Goal: Task Accomplishment & Management: Complete application form

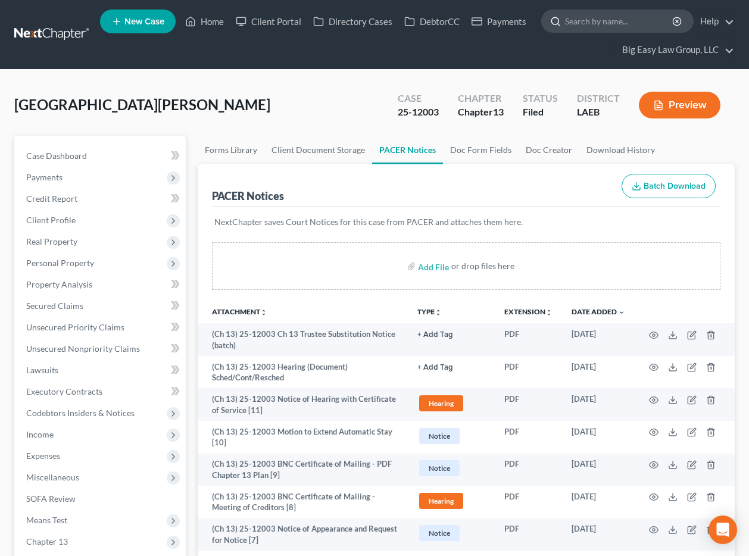
click at [574, 20] on input "search" at bounding box center [619, 21] width 109 height 22
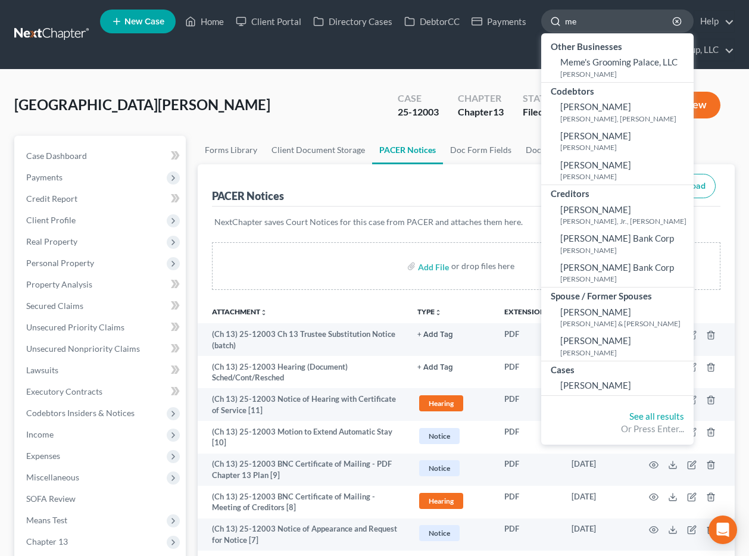
type input "m"
type input "[PERSON_NAME]"
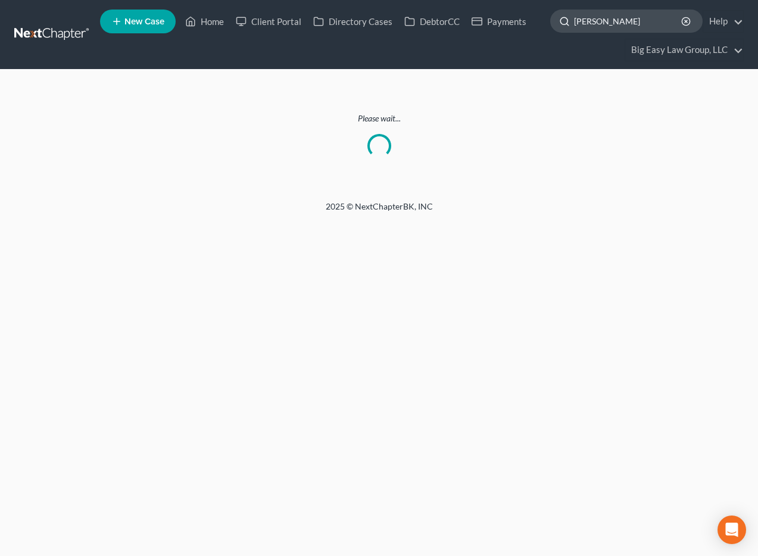
click at [574, 24] on input "[PERSON_NAME]" at bounding box center [628, 21] width 109 height 22
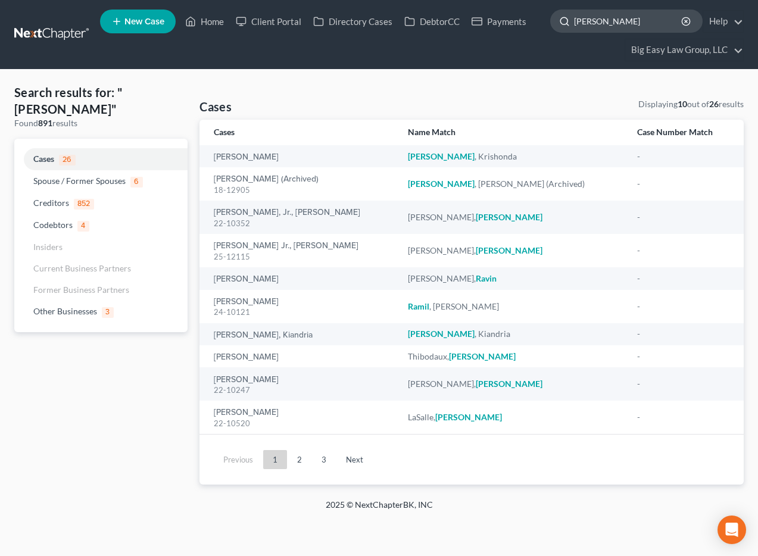
click at [574, 21] on input "[PERSON_NAME]" at bounding box center [628, 21] width 109 height 22
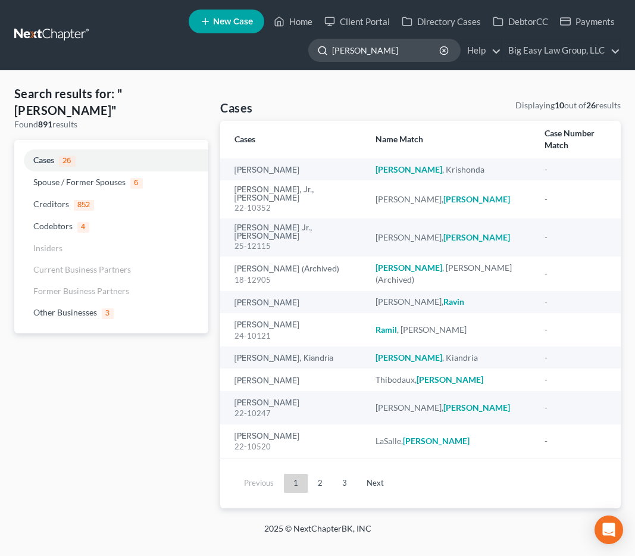
click at [380, 48] on input "[PERSON_NAME]" at bounding box center [386, 50] width 109 height 22
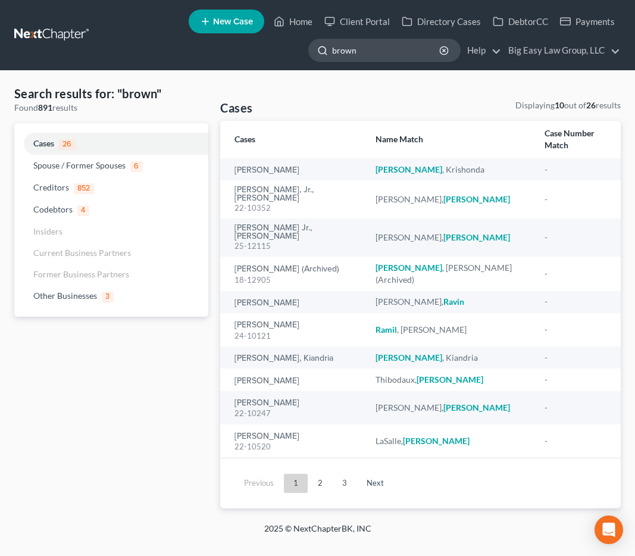
type input "brown"
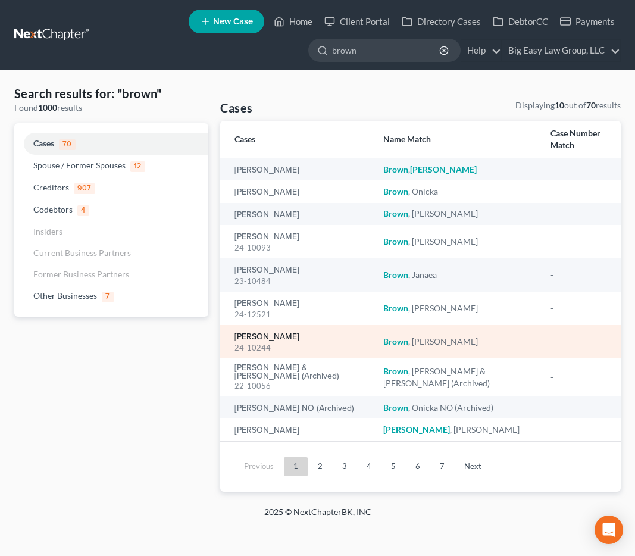
click at [251, 333] on link "[PERSON_NAME]" at bounding box center [267, 337] width 65 height 8
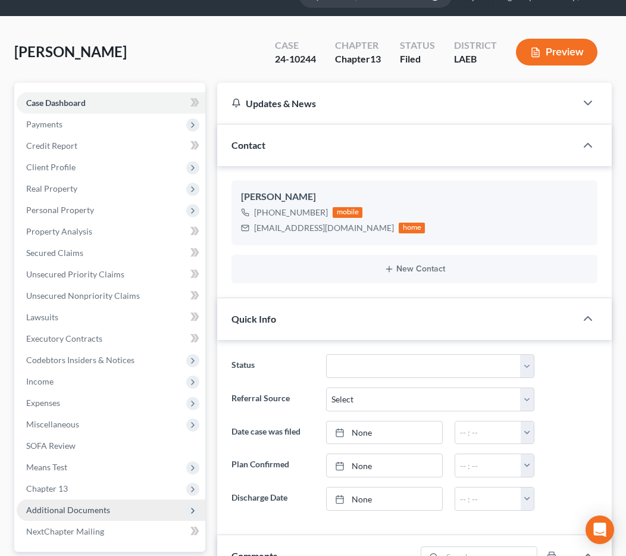
scroll to position [204, 0]
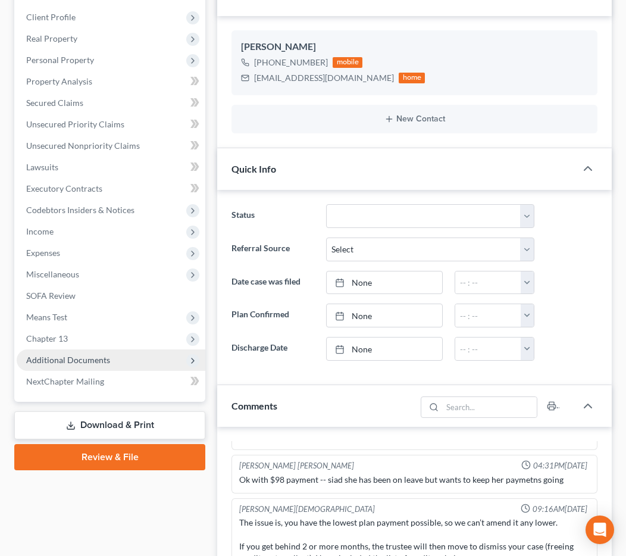
click at [135, 368] on span "Additional Documents" at bounding box center [111, 359] width 189 height 21
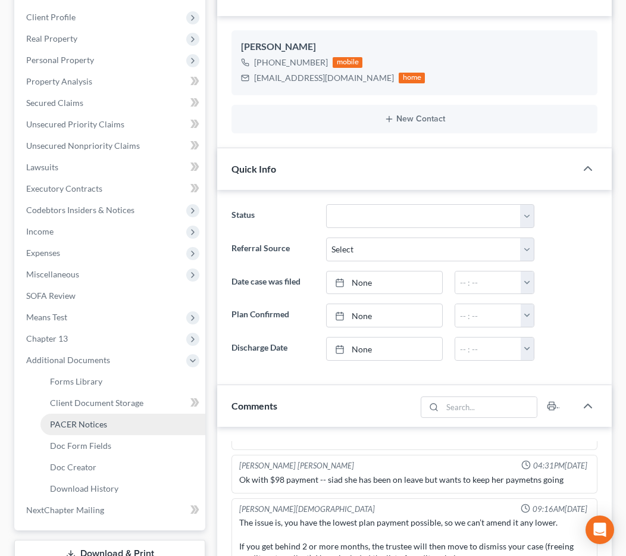
click at [103, 414] on link "PACER Notices" at bounding box center [122, 424] width 165 height 21
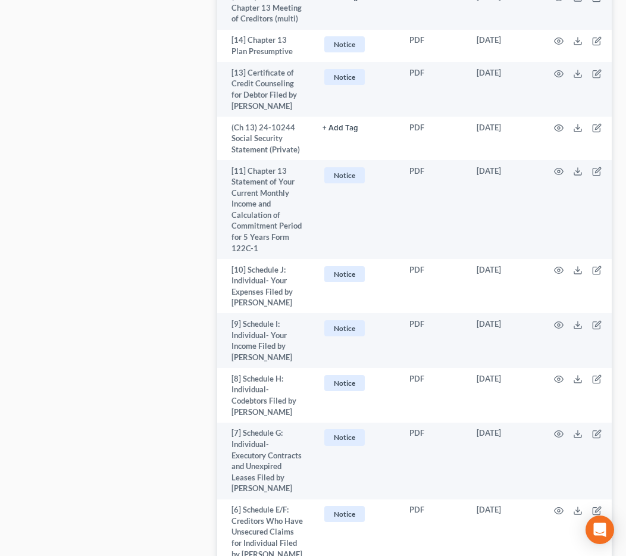
scroll to position [3583, 0]
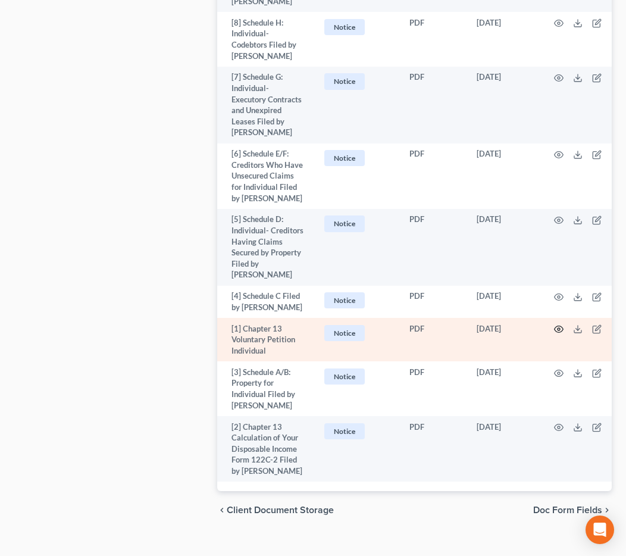
click at [563, 324] on icon "button" at bounding box center [559, 329] width 10 height 10
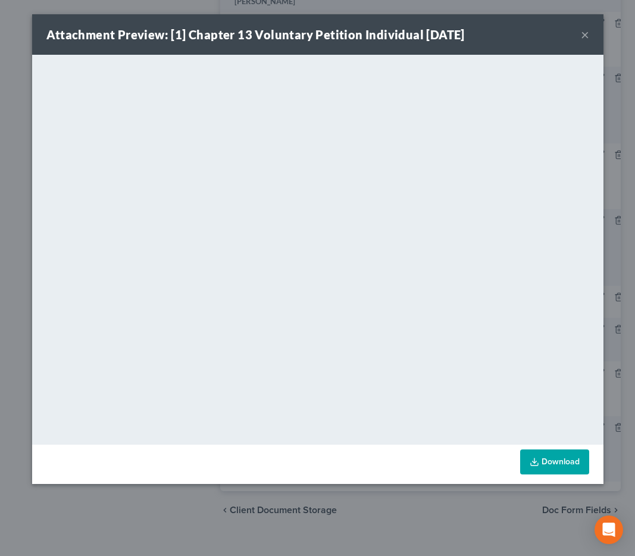
click at [574, 41] on button "×" at bounding box center [585, 34] width 8 height 14
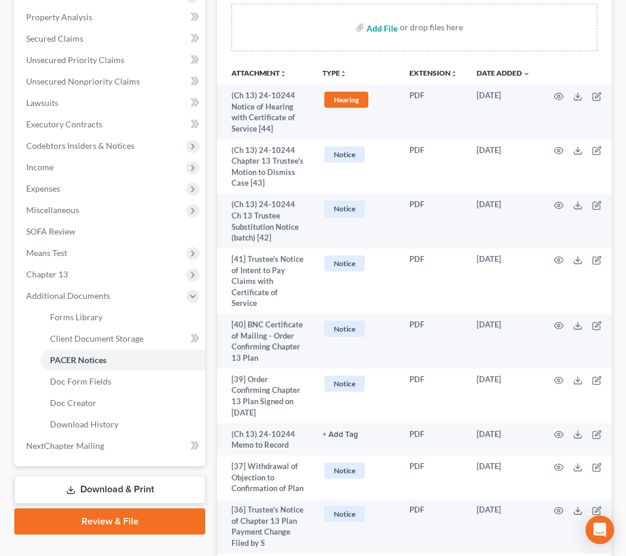
scroll to position [0, 0]
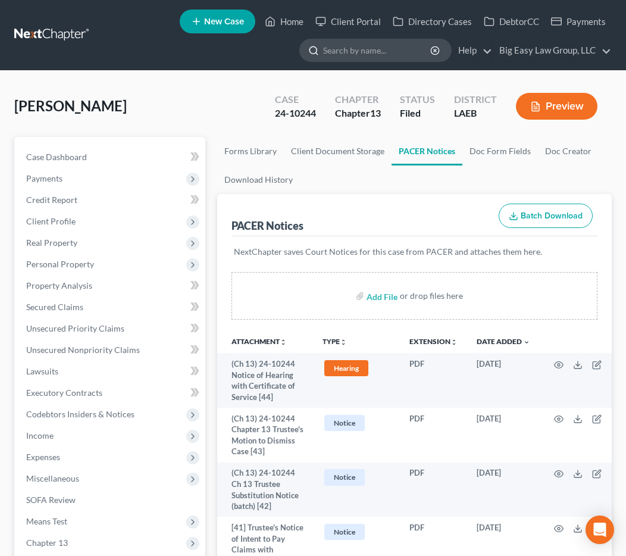
click at [383, 58] on input "search" at bounding box center [377, 50] width 109 height 22
type input "[PERSON_NAME]"
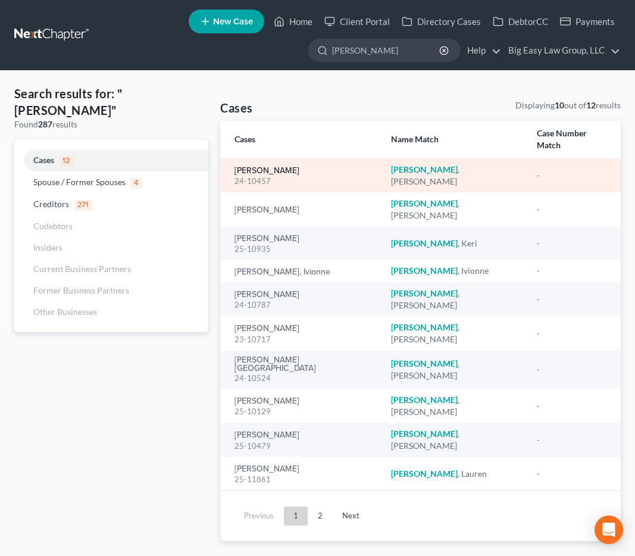
click at [279, 167] on link "[PERSON_NAME]" at bounding box center [267, 171] width 65 height 8
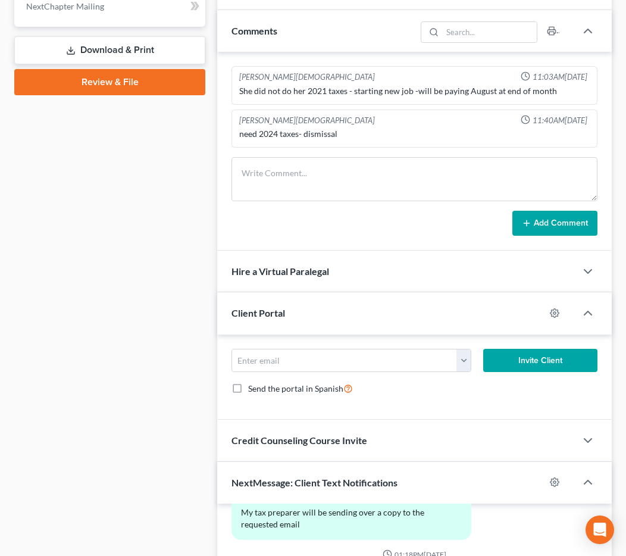
scroll to position [498, 0]
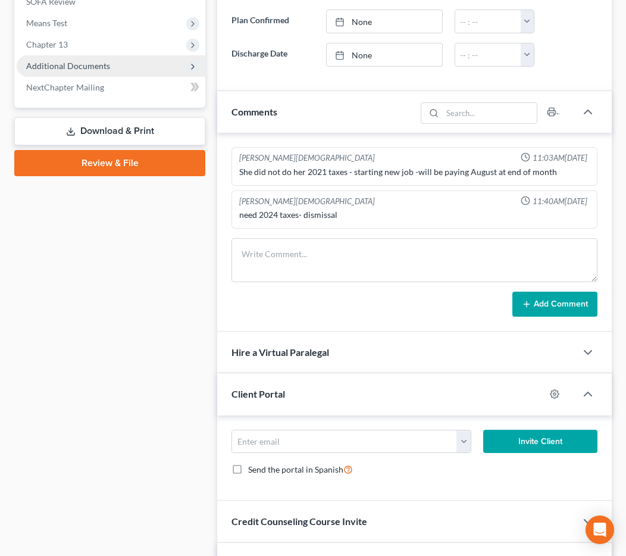
click at [116, 68] on span "Additional Documents" at bounding box center [111, 65] width 189 height 21
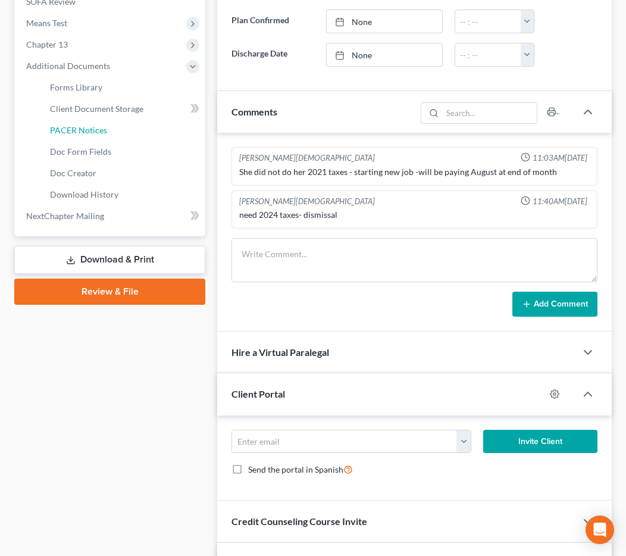
click at [107, 126] on link "PACER Notices" at bounding box center [122, 130] width 165 height 21
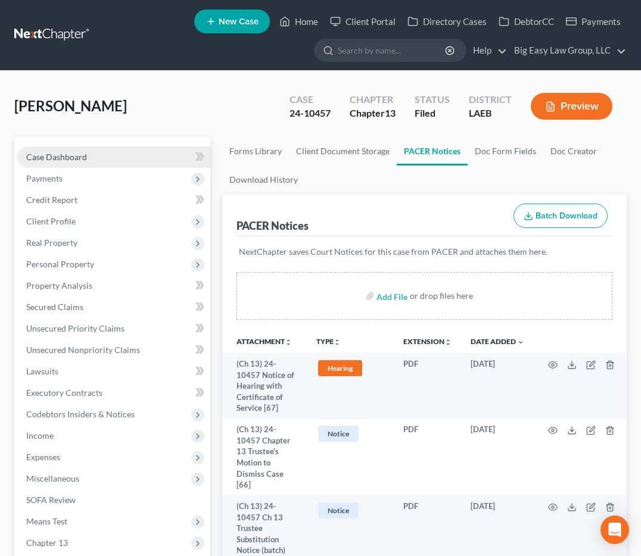
click at [155, 161] on link "Case Dashboard" at bounding box center [113, 156] width 193 height 21
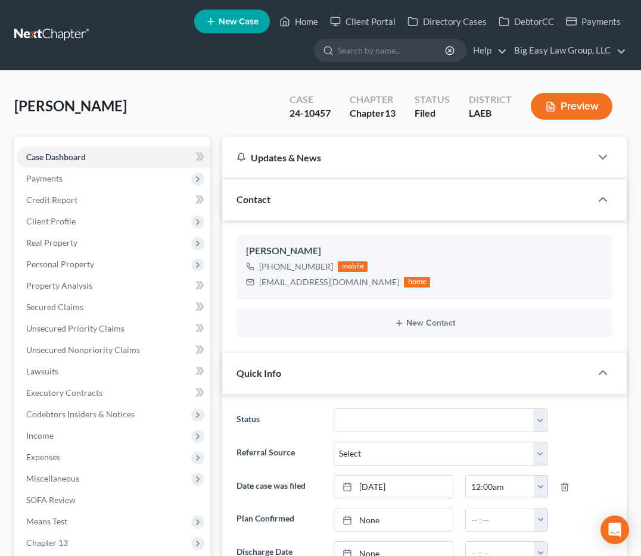
click at [56, 28] on link at bounding box center [52, 34] width 76 height 21
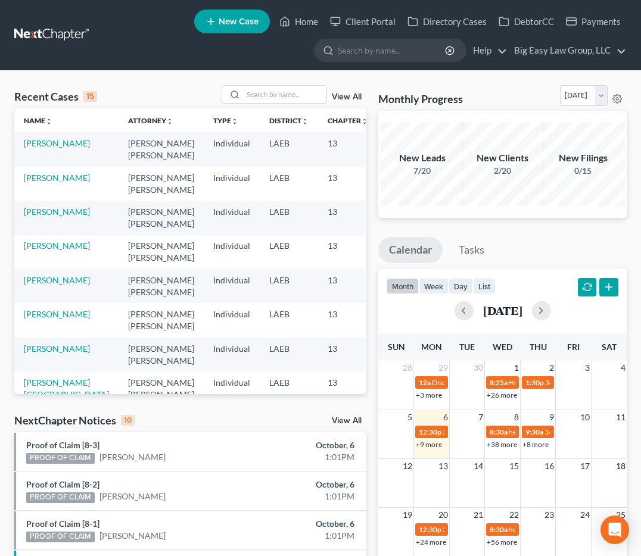
click at [352, 93] on div "View All" at bounding box center [293, 94] width 145 height 18
click at [352, 95] on link "View All" at bounding box center [347, 97] width 30 height 8
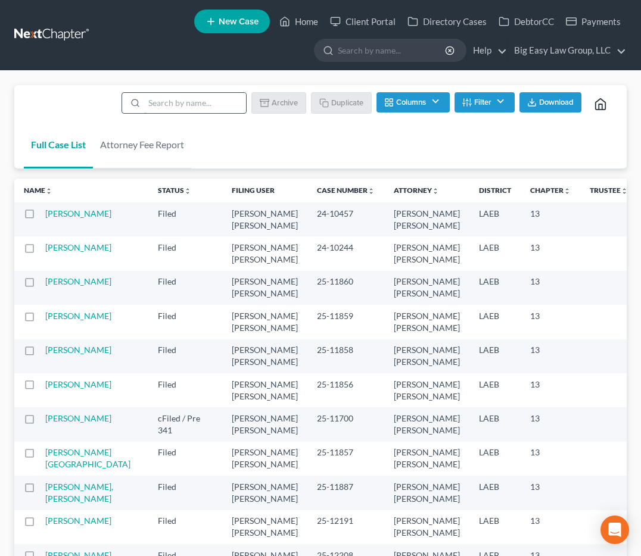
click at [163, 96] on input "search" at bounding box center [195, 103] width 102 height 20
type input "template"
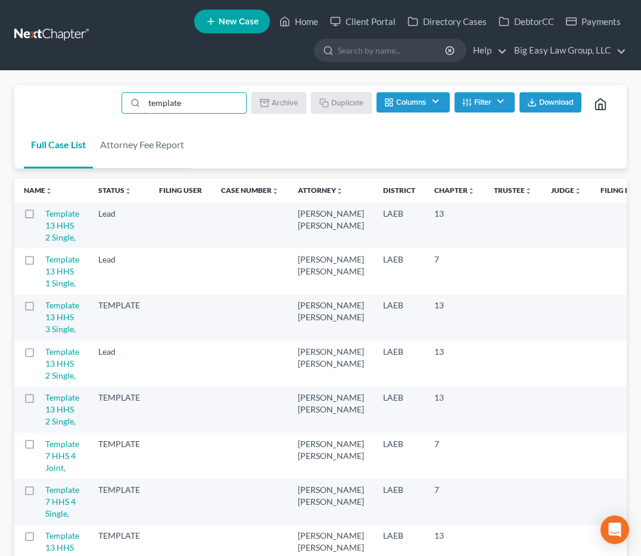
click at [40, 263] on label at bounding box center [40, 263] width 0 height 0
click at [45, 261] on input "checkbox" at bounding box center [49, 258] width 8 height 8
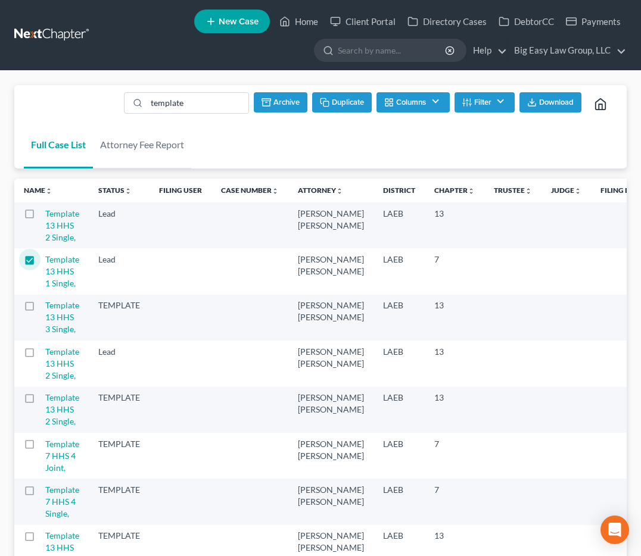
click at [322, 98] on icon "button" at bounding box center [322, 100] width 5 height 5
checkbox input "false"
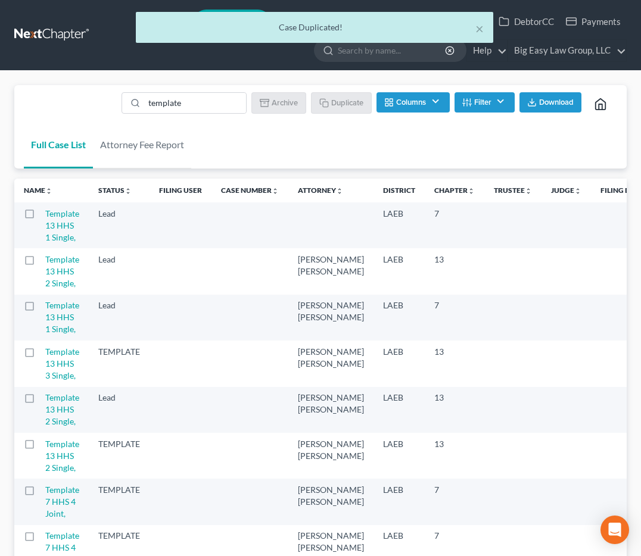
click at [40, 217] on label at bounding box center [40, 217] width 0 height 0
click at [45, 214] on input "checkbox" at bounding box center [49, 212] width 8 height 8
click at [40, 217] on label at bounding box center [40, 217] width 0 height 0
click at [45, 214] on input "checkbox" at bounding box center [49, 212] width 8 height 8
checkbox input "false"
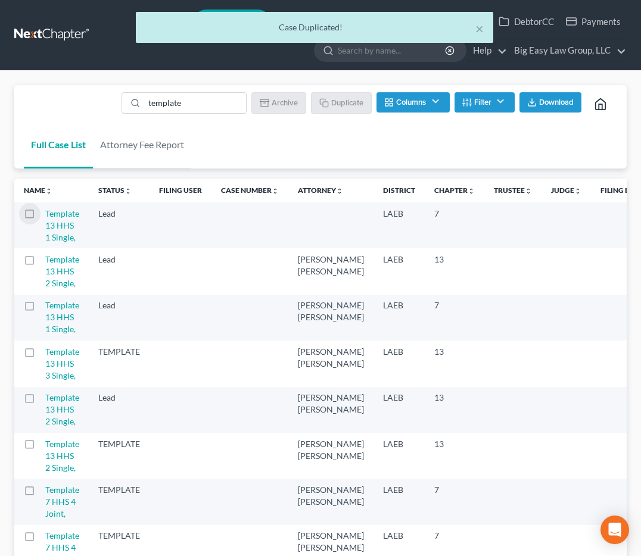
click at [43, 216] on div at bounding box center [34, 214] width 21 height 12
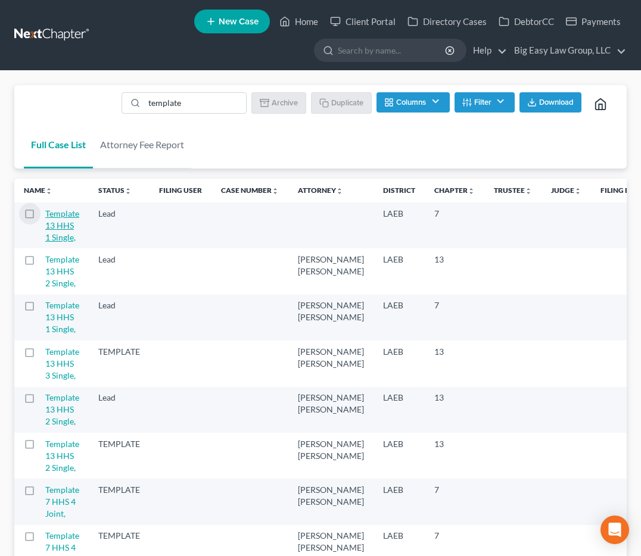
click at [54, 215] on link "Template 13 HHS 1 Single," at bounding box center [62, 225] width 34 height 34
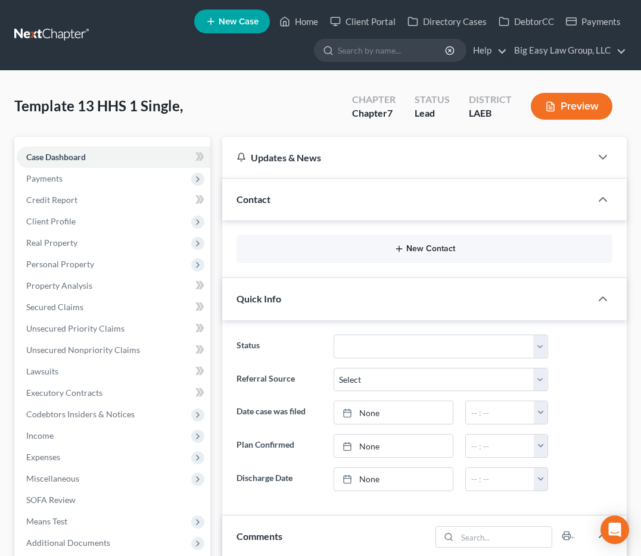
click at [349, 250] on button "New Contact" at bounding box center [424, 249] width 357 height 10
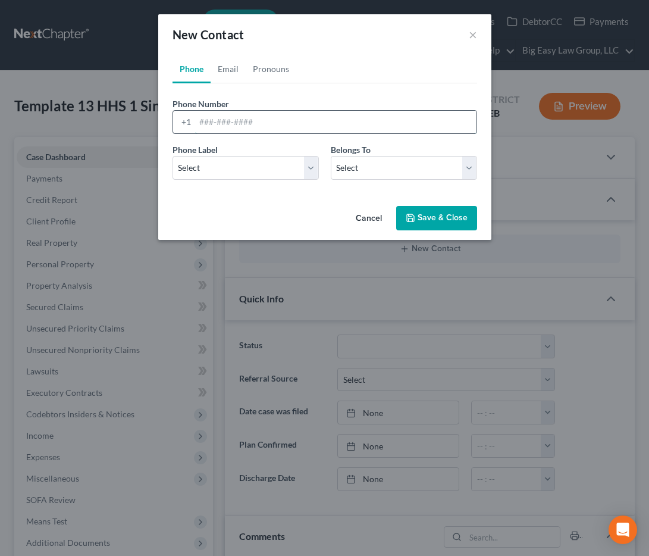
click at [264, 126] on input "tel" at bounding box center [336, 122] width 282 height 23
type input "504-858-6091"
click at [252, 170] on select "Select Mobile Home Work Other" at bounding box center [246, 168] width 146 height 24
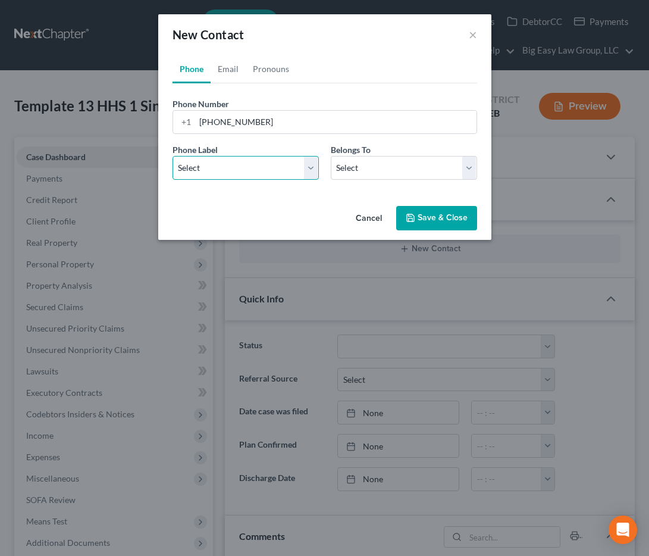
select select "0"
click at [173, 156] on select "Select Mobile Home Work Other" at bounding box center [246, 168] width 146 height 24
click at [448, 176] on select "Select Client Other" at bounding box center [404, 168] width 146 height 24
select select "0"
click at [331, 156] on select "Select Client Other" at bounding box center [404, 168] width 146 height 24
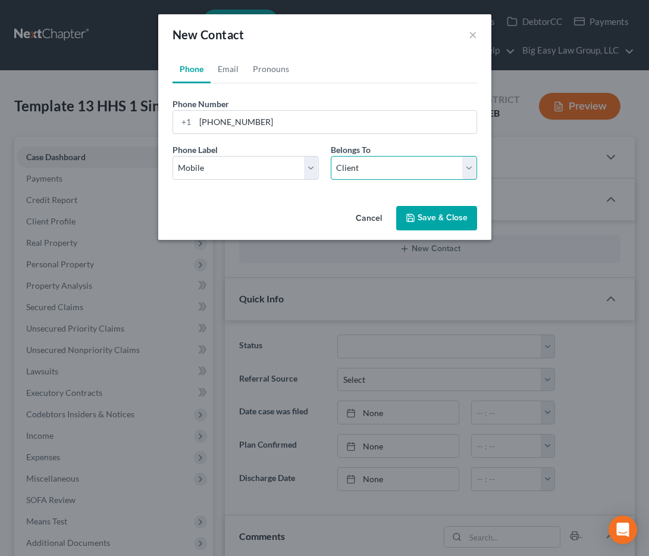
select select "0"
click at [223, 71] on link "Email" at bounding box center [228, 69] width 35 height 29
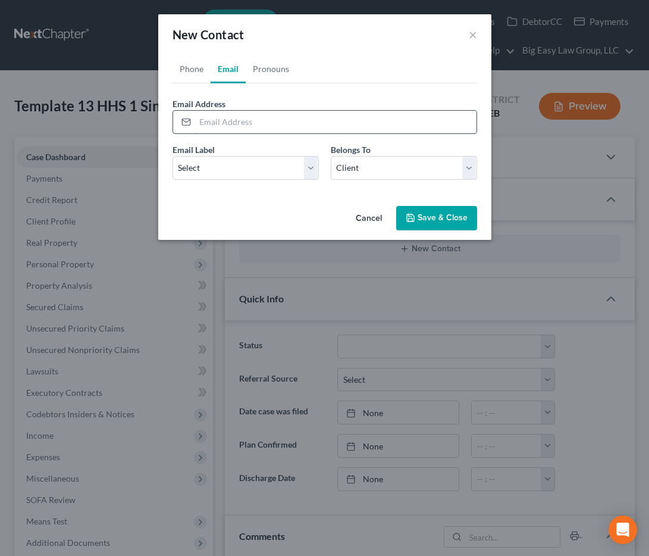
click at [243, 124] on input "email" at bounding box center [336, 122] width 282 height 23
type input "kennethconnell1975@att.net"
click at [427, 214] on button "Save & Close" at bounding box center [436, 218] width 81 height 25
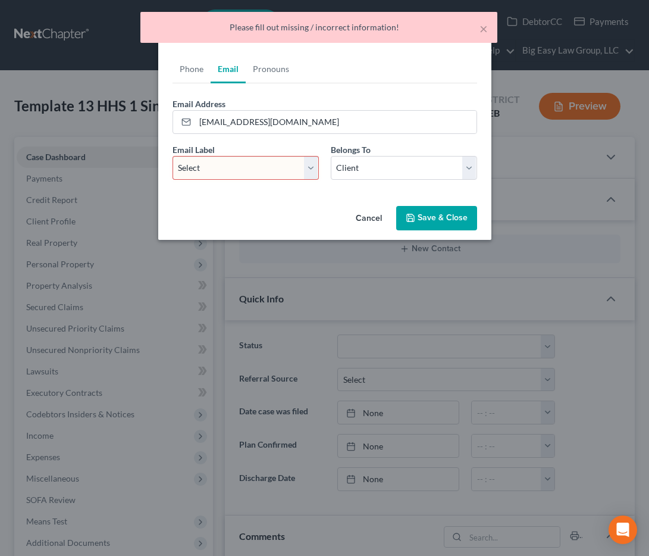
click at [264, 173] on select "Select Home Work Other" at bounding box center [246, 168] width 146 height 24
select select "0"
click at [173, 156] on select "Select Home Work Other" at bounding box center [246, 168] width 146 height 24
click at [432, 217] on button "Save & Close" at bounding box center [436, 218] width 81 height 25
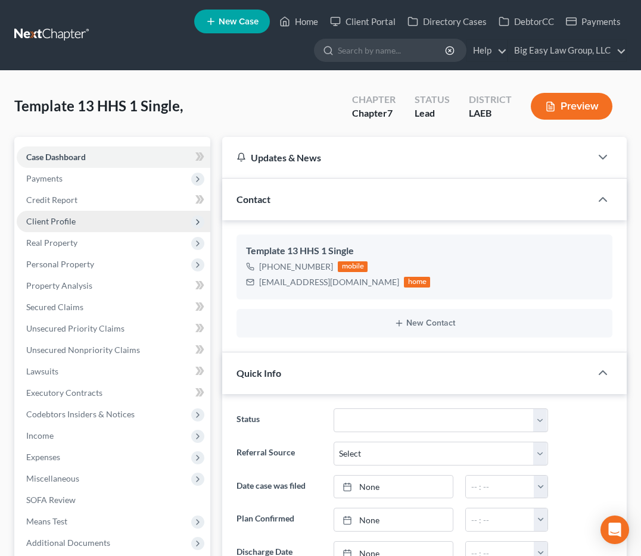
click at [121, 221] on span "Client Profile" at bounding box center [113, 221] width 193 height 21
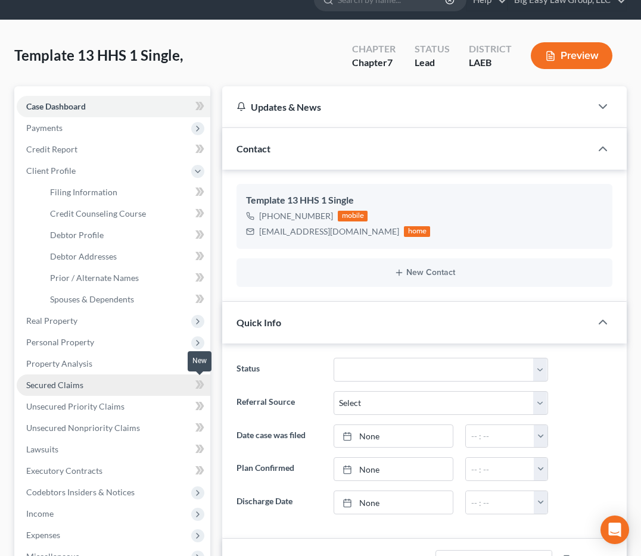
scroll to position [107, 0]
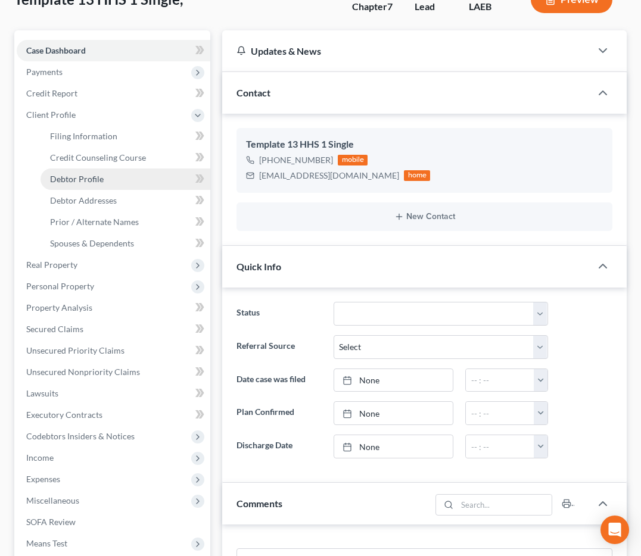
click at [107, 185] on link "Debtor Profile" at bounding box center [125, 178] width 170 height 21
select select "0"
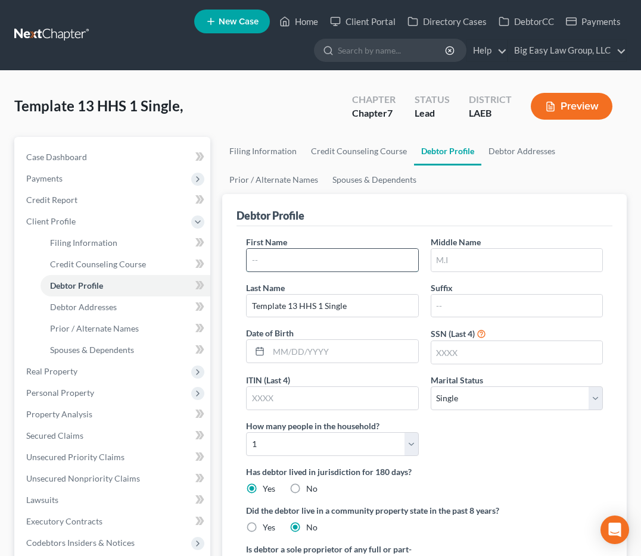
click at [264, 268] on input "text" at bounding box center [331, 260] width 171 height 23
type input "Kenneth"
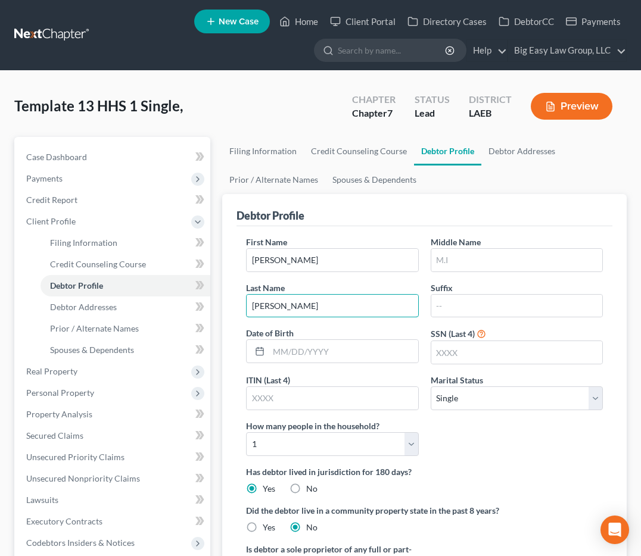
type input "Connell"
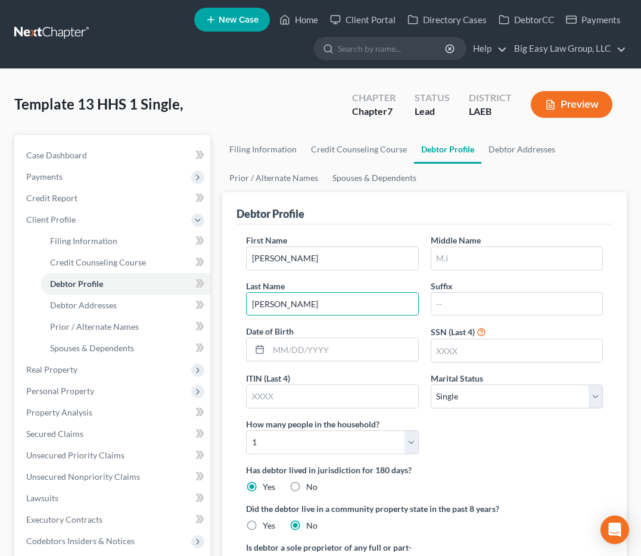
scroll to position [2, 0]
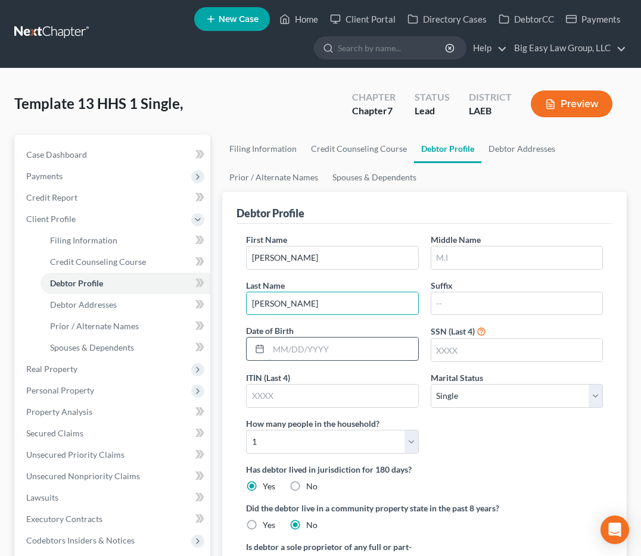
click at [336, 348] on input "text" at bounding box center [342, 349] width 149 height 23
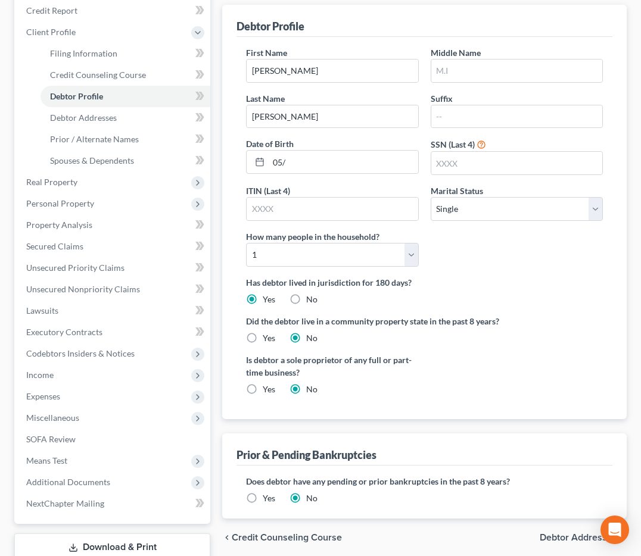
scroll to position [256, 0]
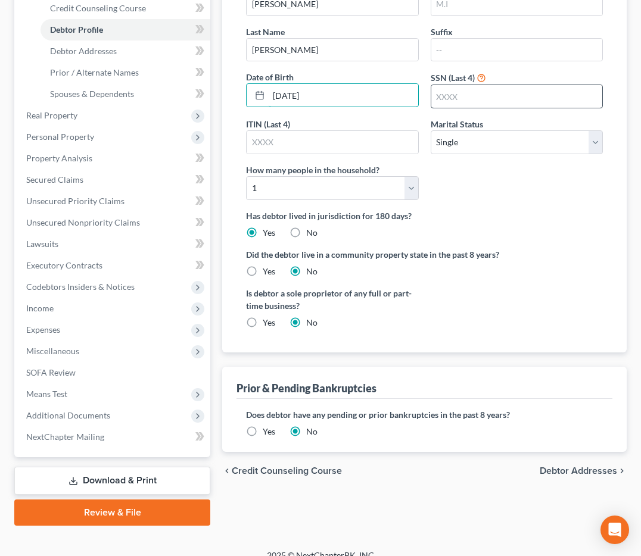
type input "05/26/1975"
click at [475, 95] on input "text" at bounding box center [516, 96] width 171 height 23
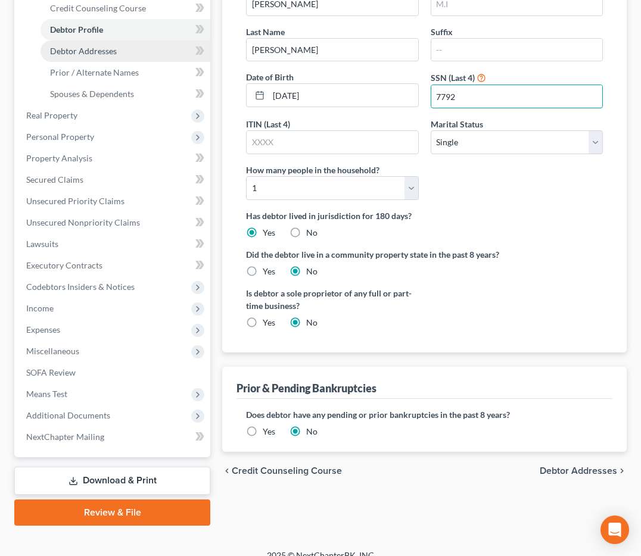
type input "7792"
click at [117, 46] on link "Debtor Addresses" at bounding box center [125, 50] width 170 height 21
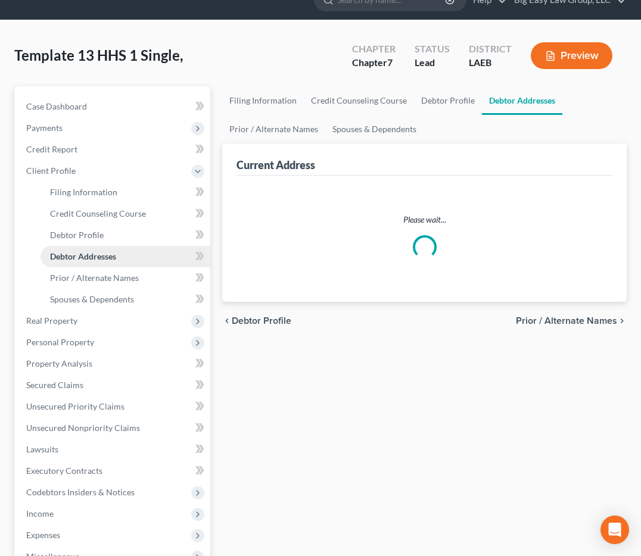
select select "0"
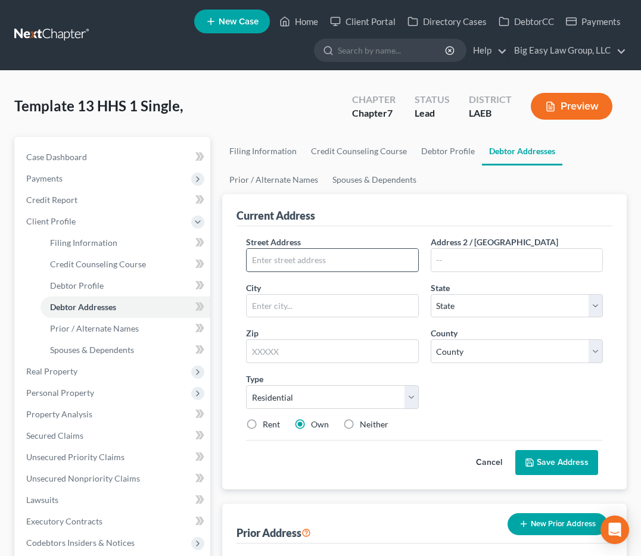
click at [314, 254] on input "text" at bounding box center [331, 260] width 171 height 23
type input "4833 Zenith St"
type input "Unit 1"
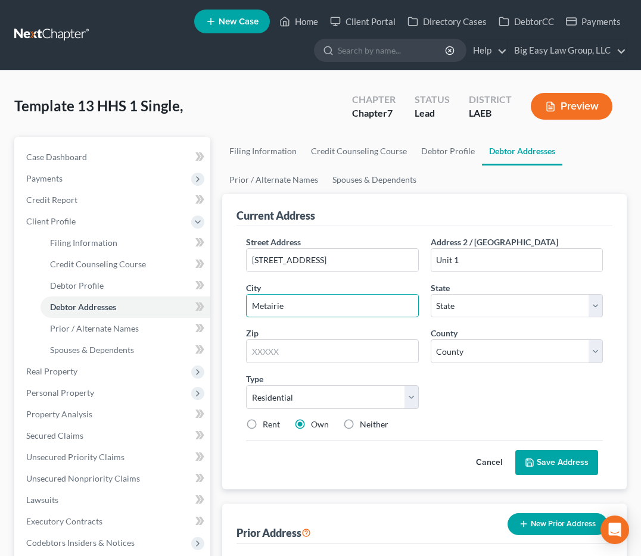
type input "Metairie"
select select "19"
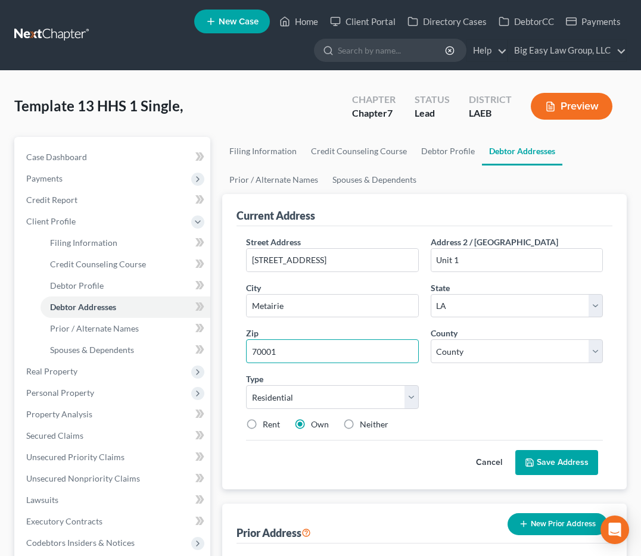
type input "70001"
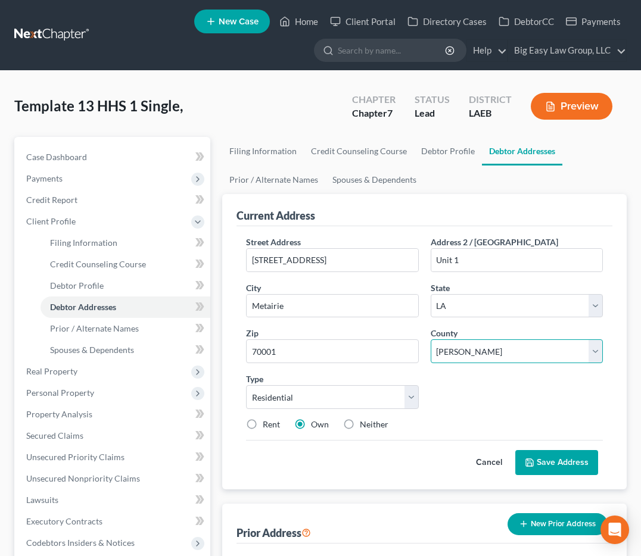
select select "25"
click at [582, 470] on button "Save Address" at bounding box center [556, 462] width 83 height 25
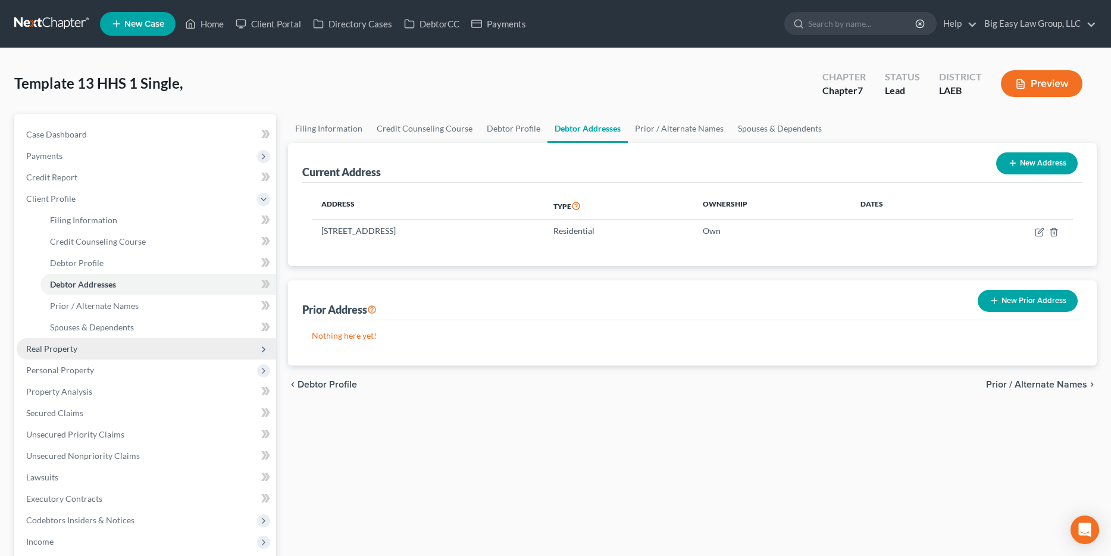
click at [105, 345] on span "Real Property" at bounding box center [147, 348] width 260 height 21
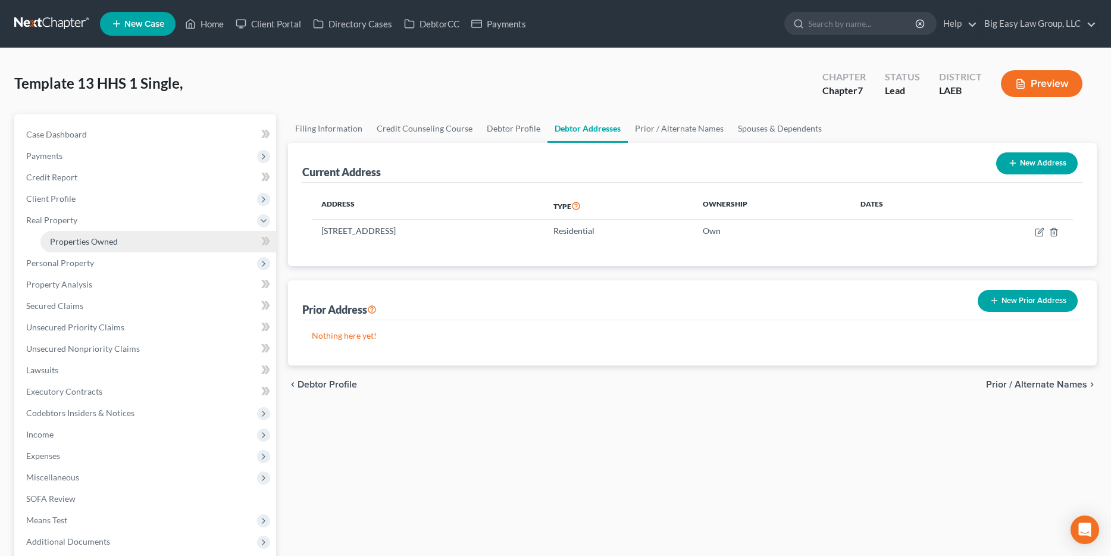
click at [118, 243] on link "Properties Owned" at bounding box center [158, 241] width 236 height 21
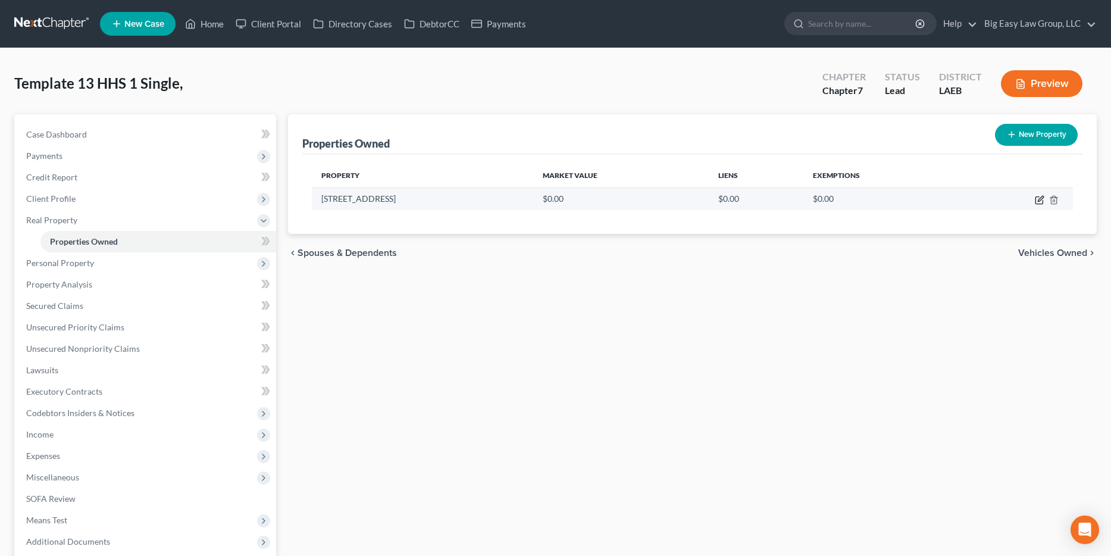
click at [649, 198] on icon "button" at bounding box center [1040, 200] width 10 height 10
select select "19"
select select "25"
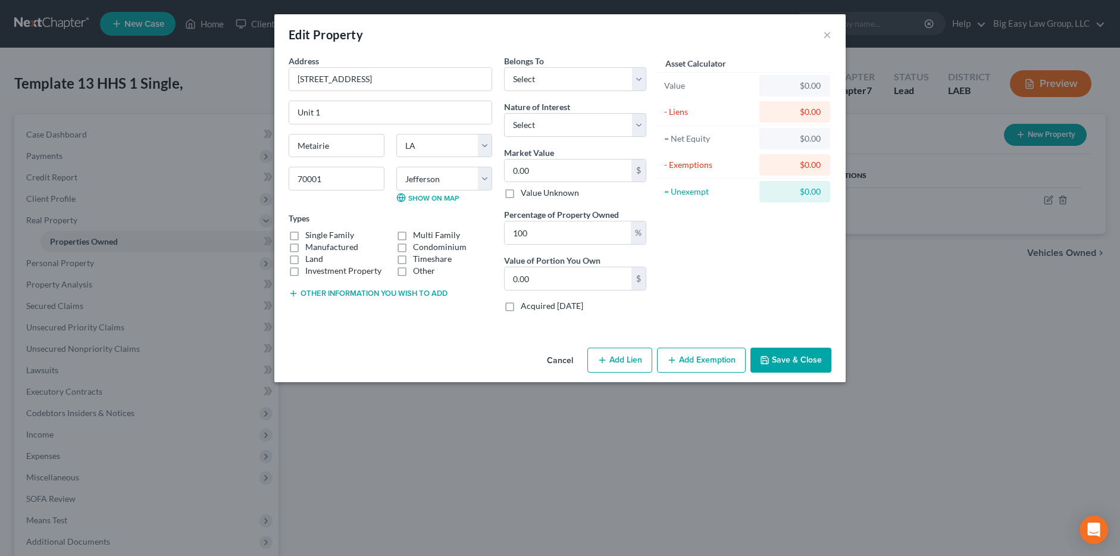
click at [649, 36] on div "Edit Property ×" at bounding box center [559, 34] width 571 height 40
click at [649, 31] on button "×" at bounding box center [827, 34] width 8 height 14
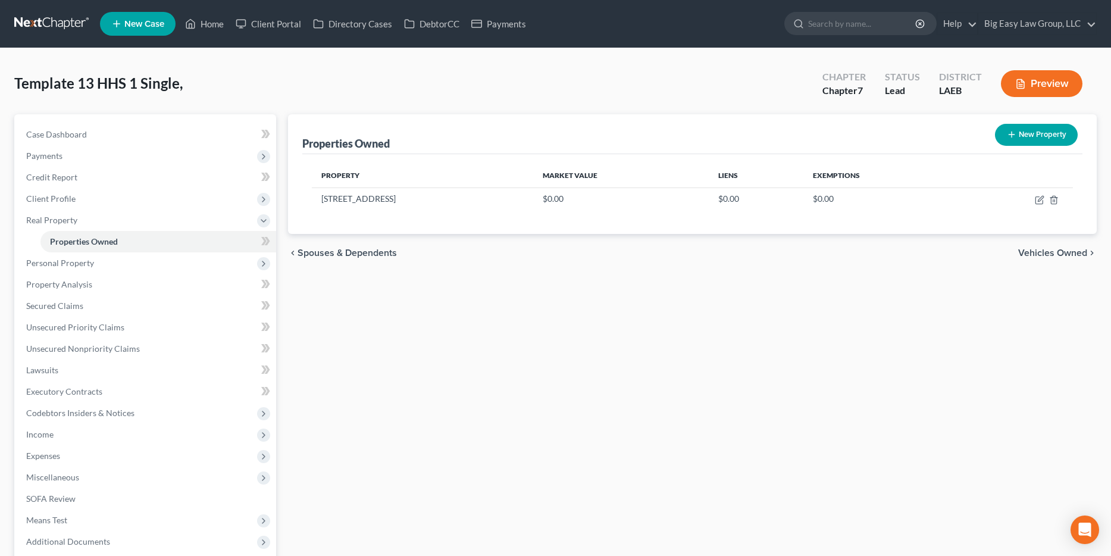
click at [649, 254] on span "Vehicles Owned" at bounding box center [1052, 253] width 69 height 10
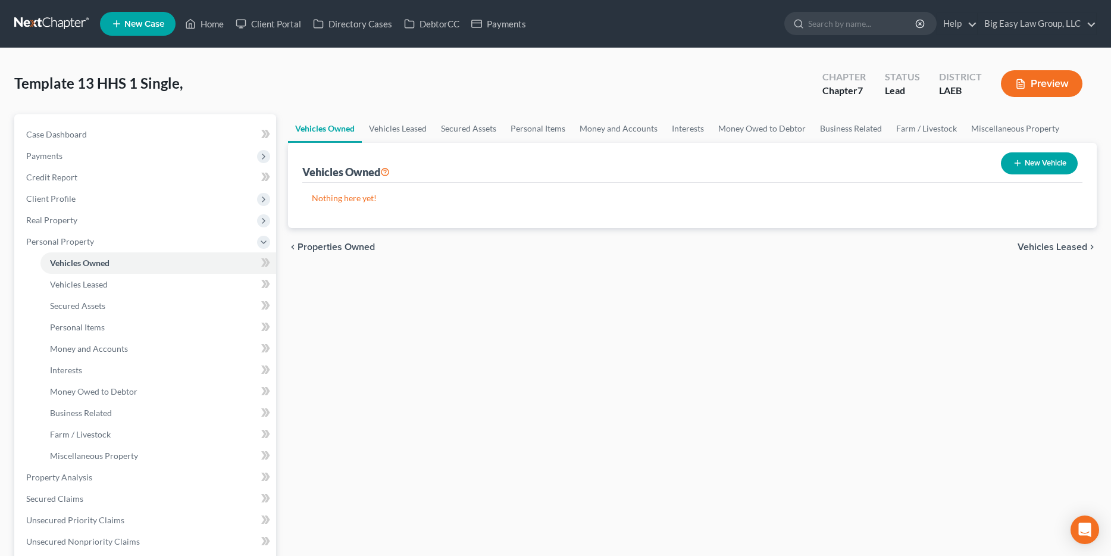
click at [649, 160] on icon "button" at bounding box center [1018, 163] width 10 height 10
select select "0"
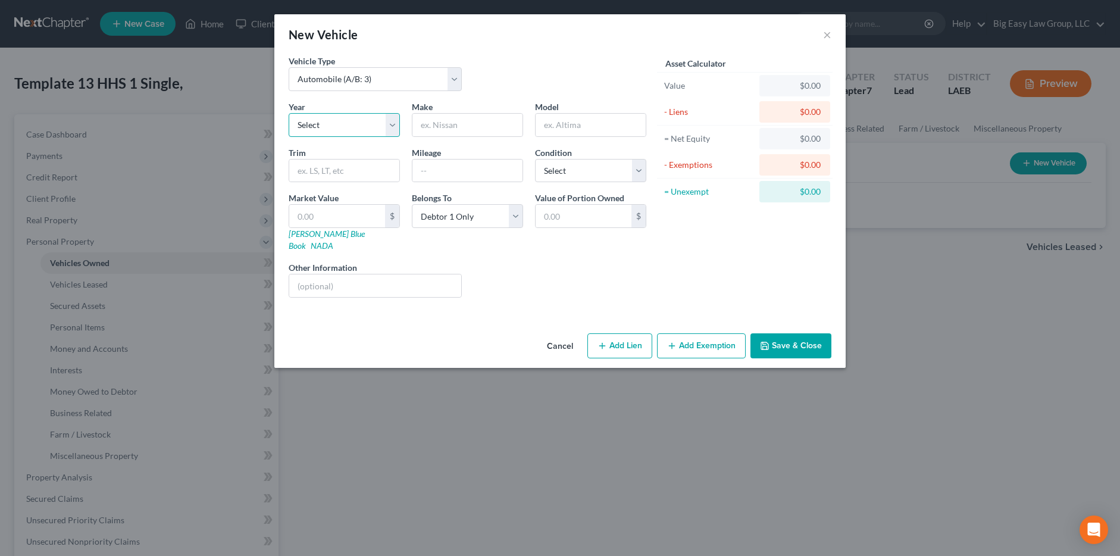
click at [361, 117] on select "Select 2026 2025 2024 2023 2022 2021 2020 2019 2018 2017 2016 2015 2014 2013 20…" at bounding box center [344, 125] width 111 height 24
select select "15"
click at [289, 113] on select "Select 2026 2025 2024 2023 2022 2021 2020 2019 2018 2017 2016 2015 2014 2013 20…" at bounding box center [344, 125] width 111 height 24
click at [441, 121] on input "text" at bounding box center [468, 125] width 110 height 23
type input "Toyota"
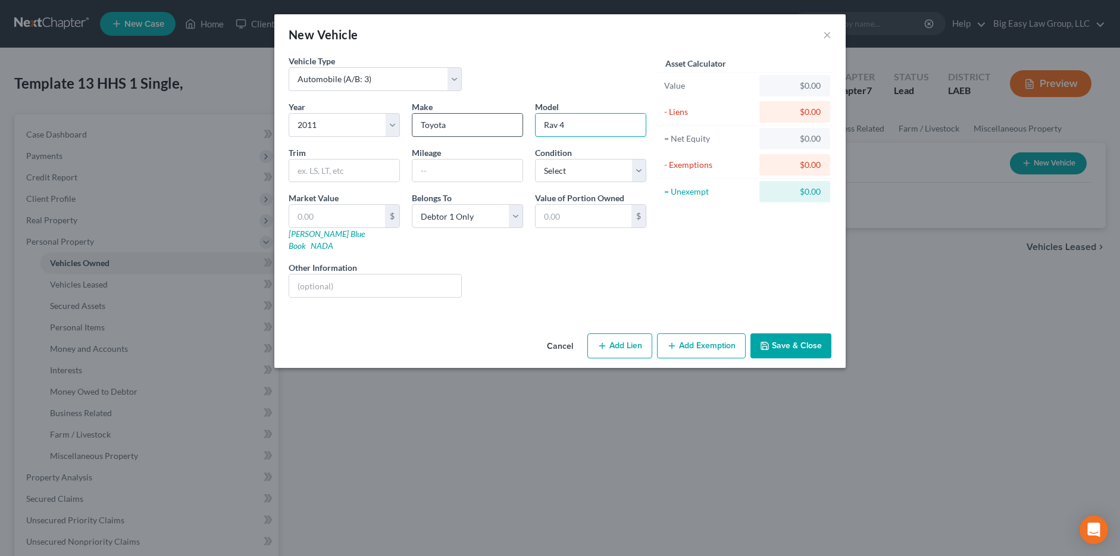
type input "Rav 4"
type input "118883"
click at [618, 173] on select "Select Excellent Very Good Good Fair Poor" at bounding box center [590, 171] width 111 height 24
select select "2"
click at [535, 159] on select "Select Excellent Very Good Good Fair Poor" at bounding box center [590, 171] width 111 height 24
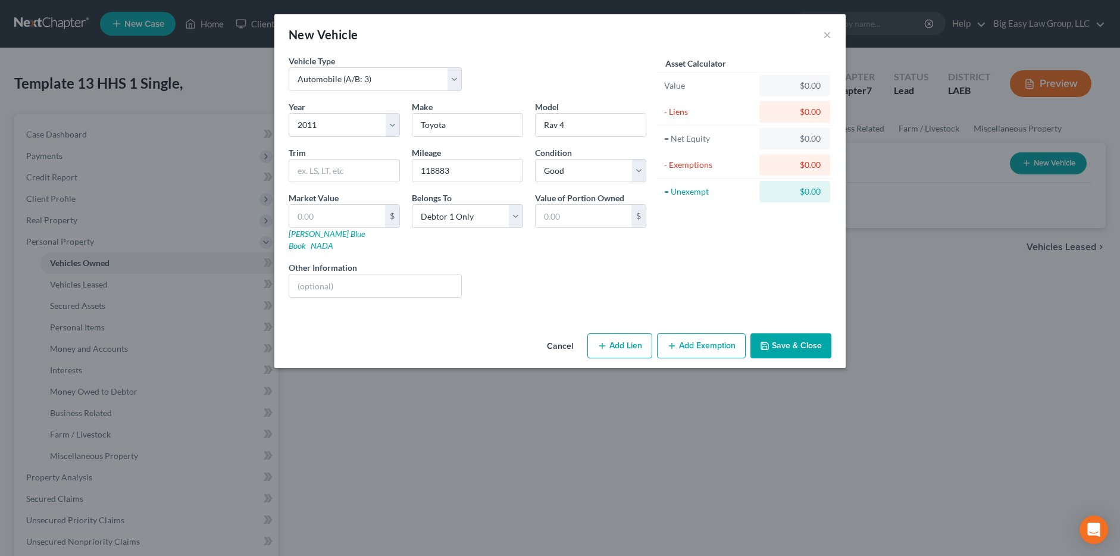
click at [649, 333] on button "Save & Close" at bounding box center [791, 345] width 81 height 25
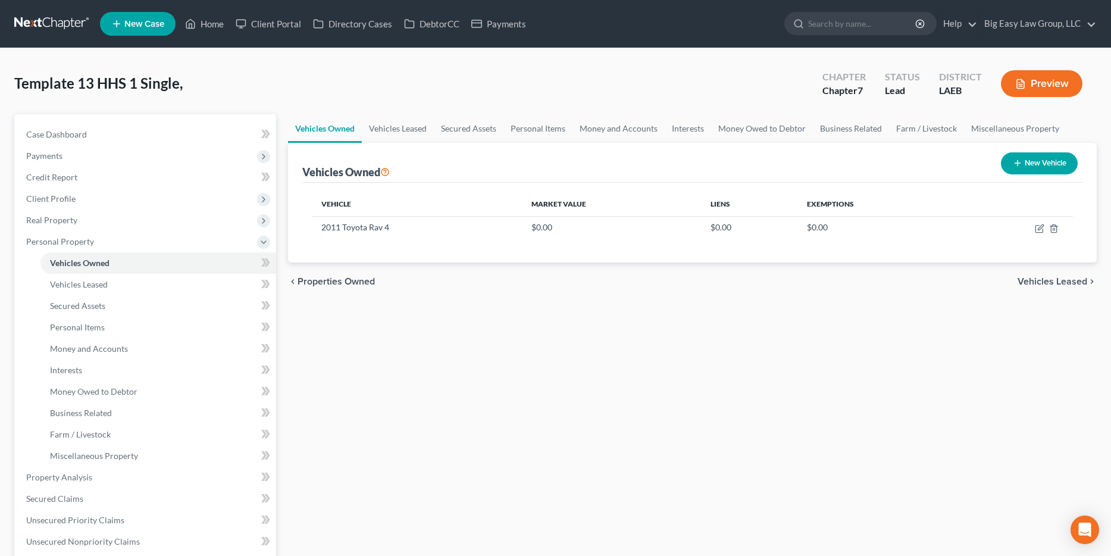
click at [649, 285] on span "Vehicles Leased" at bounding box center [1053, 282] width 70 height 10
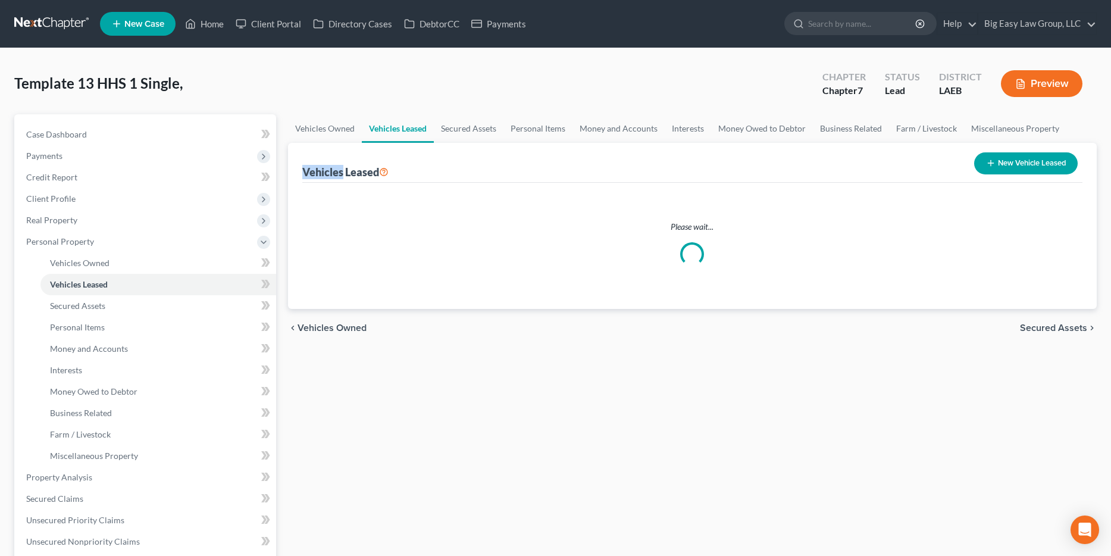
click at [649, 285] on div "Vehicles Owned Vehicles Leased Secured Assets Personal Items Money and Accounts…" at bounding box center [692, 479] width 821 height 730
click at [649, 246] on span "Secured Assets" at bounding box center [1053, 247] width 67 height 10
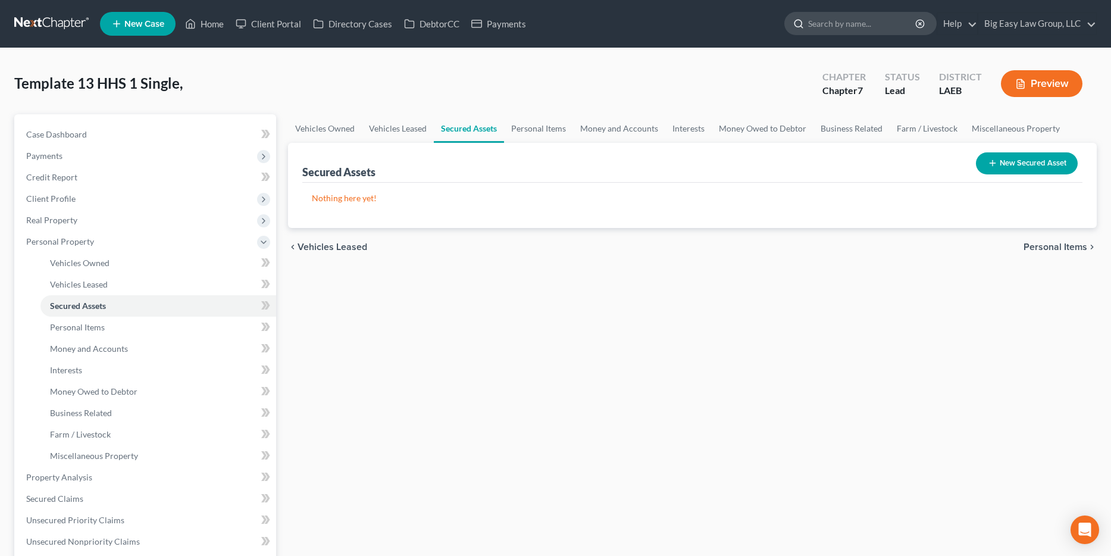
click at [649, 26] on input "search" at bounding box center [862, 24] width 109 height 22
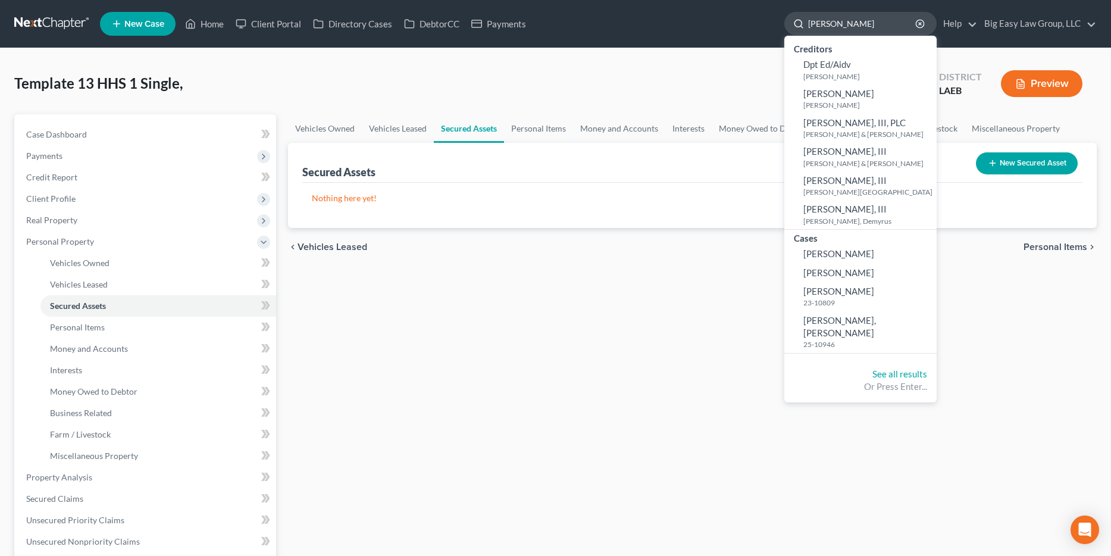
type input "edward allen"
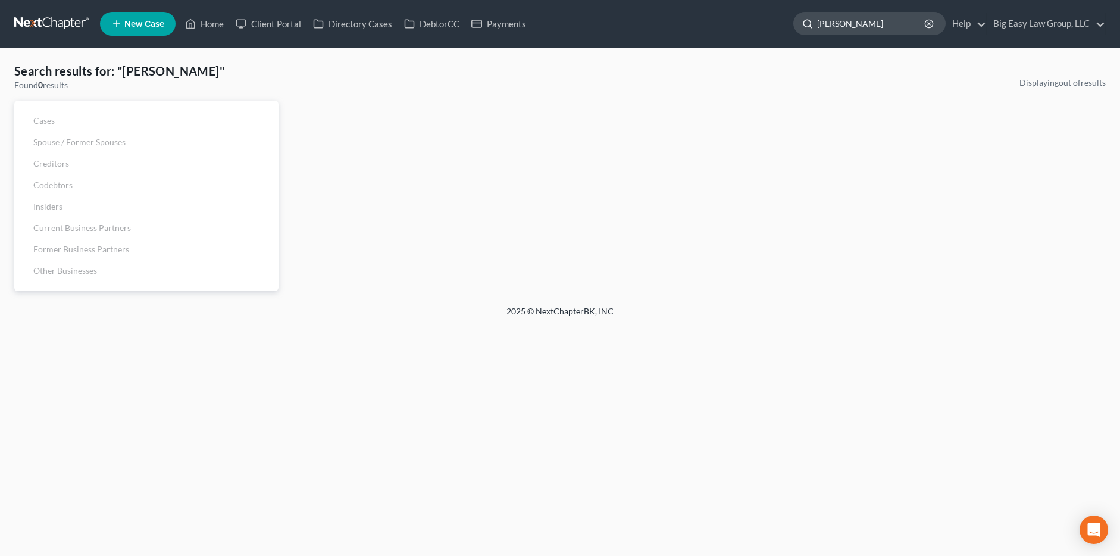
drag, startPoint x: 848, startPoint y: 24, endPoint x: 795, endPoint y: 27, distance: 52.5
click at [649, 27] on div "edward allen" at bounding box center [869, 23] width 152 height 23
type input "allen"
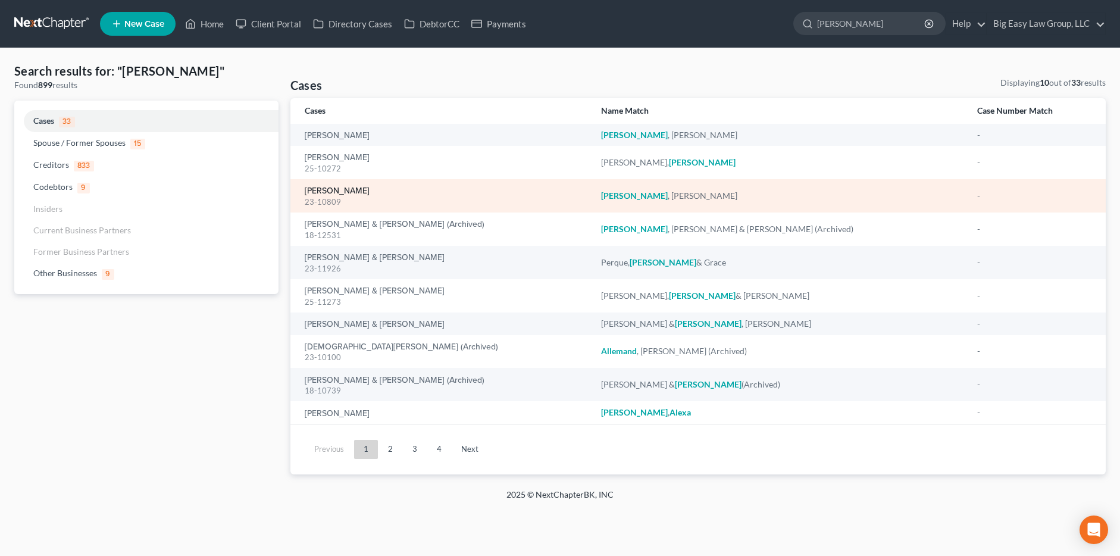
click at [351, 190] on link "Allen, Edward" at bounding box center [337, 191] width 65 height 8
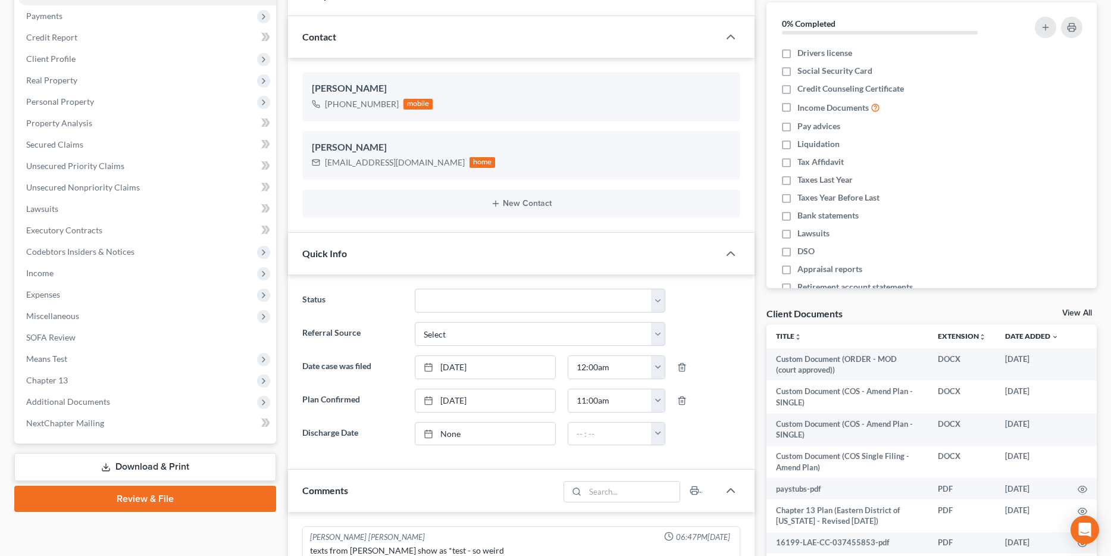
scroll to position [3186, 0]
click at [144, 62] on span "Client Profile" at bounding box center [147, 58] width 260 height 21
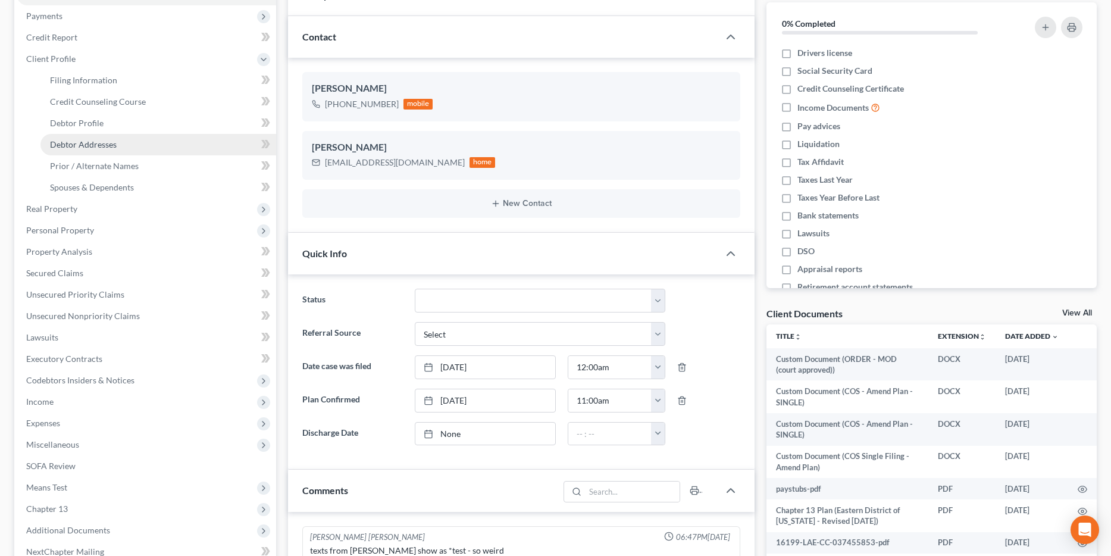
click at [143, 147] on link "Debtor Addresses" at bounding box center [158, 144] width 236 height 21
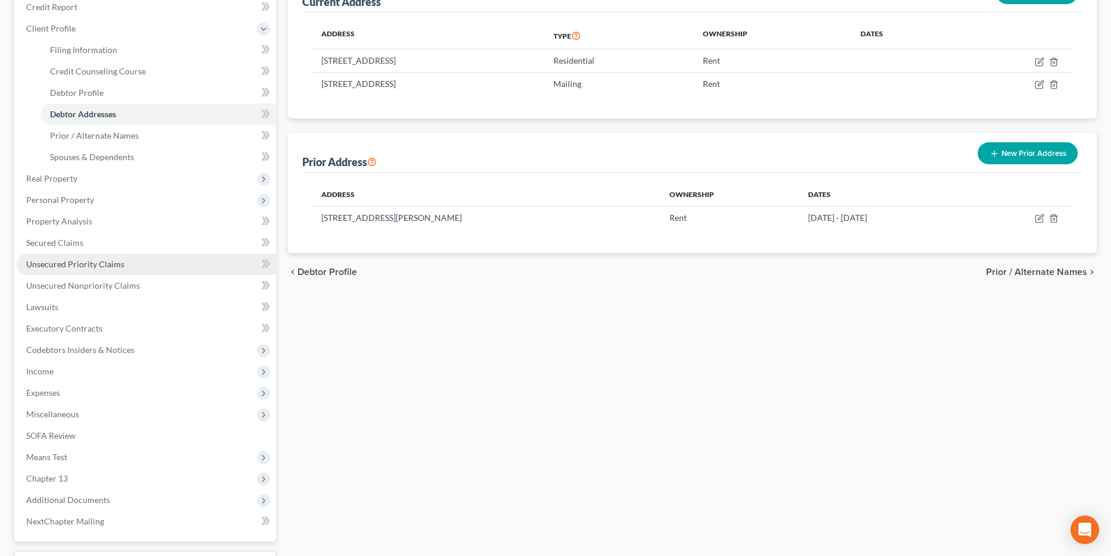
scroll to position [253, 0]
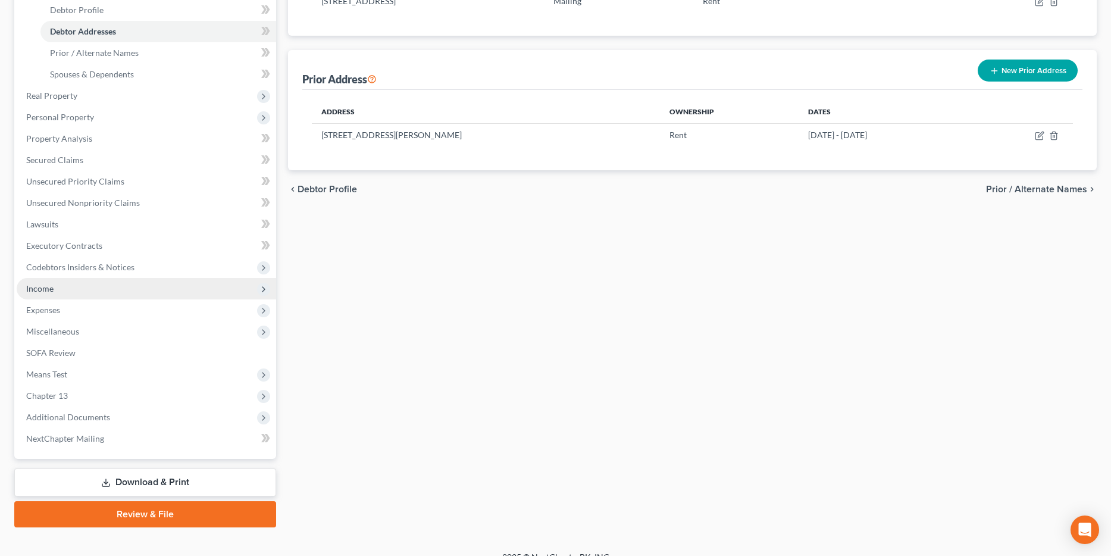
click at [70, 282] on span "Income" at bounding box center [147, 288] width 260 height 21
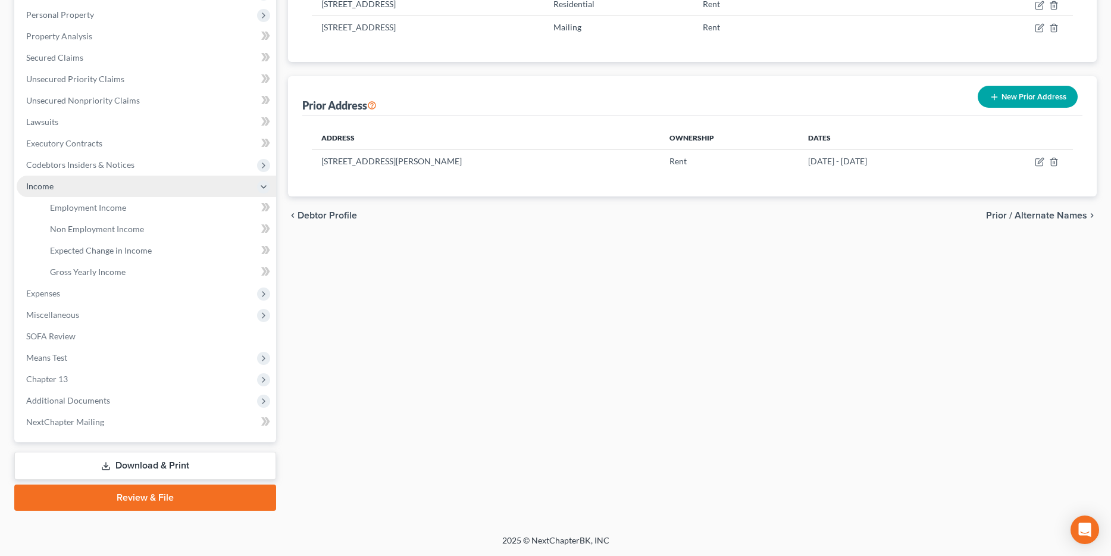
scroll to position [227, 0]
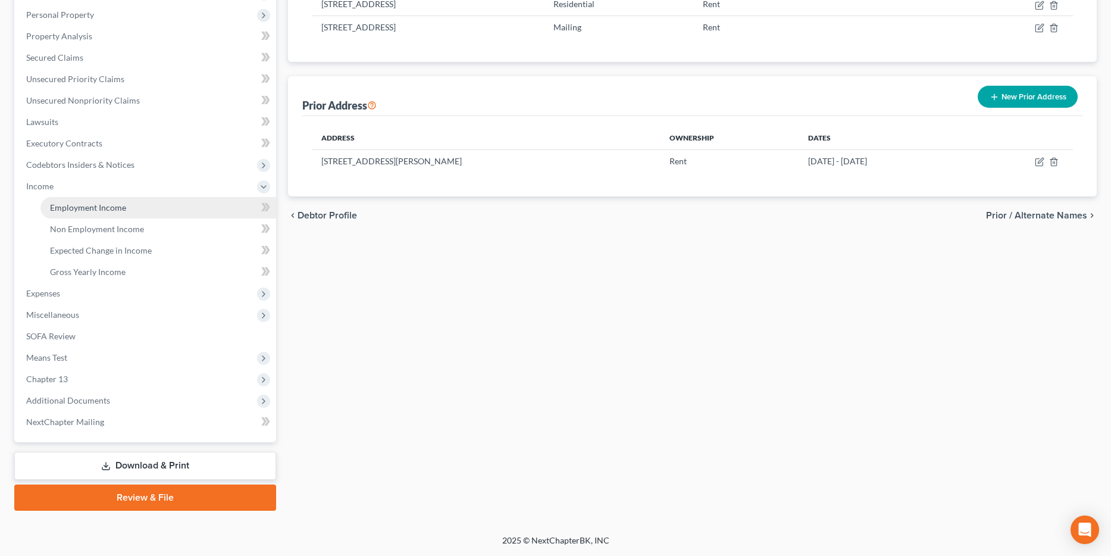
click at [114, 205] on span "Employment Income" at bounding box center [88, 207] width 76 height 10
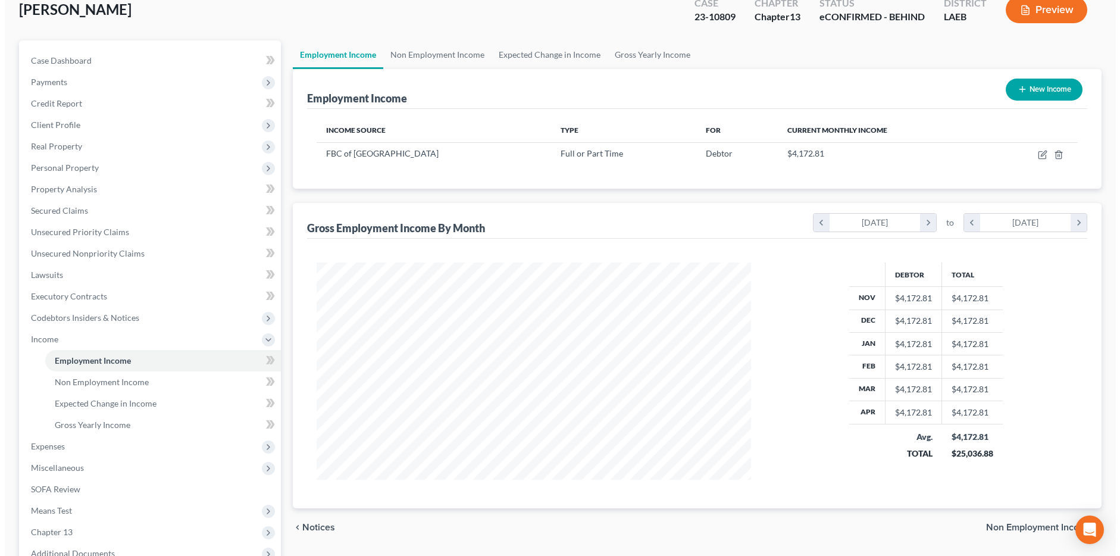
scroll to position [116, 0]
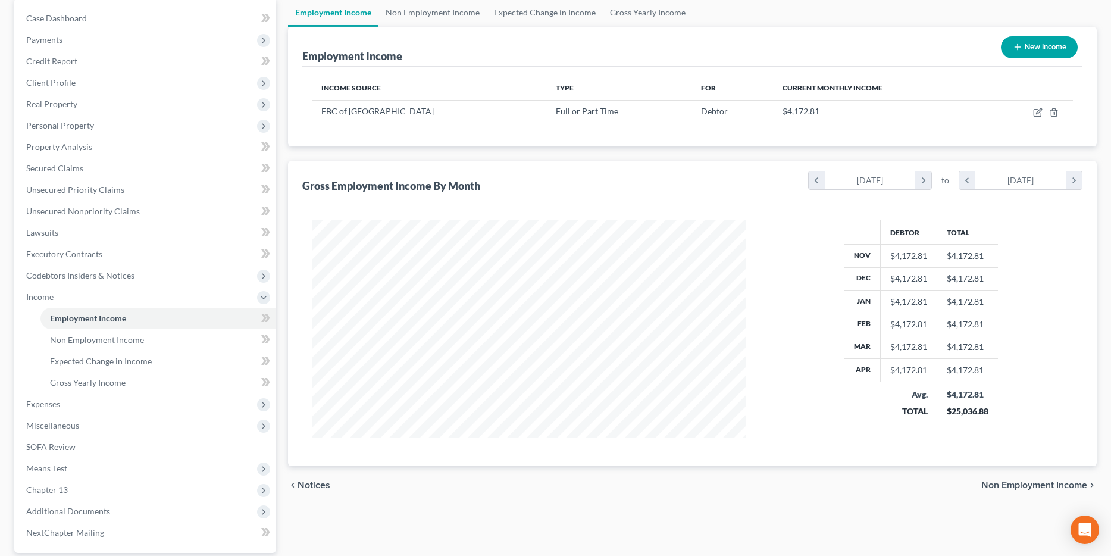
click at [649, 51] on button "New Income" at bounding box center [1039, 47] width 77 height 22
select select "0"
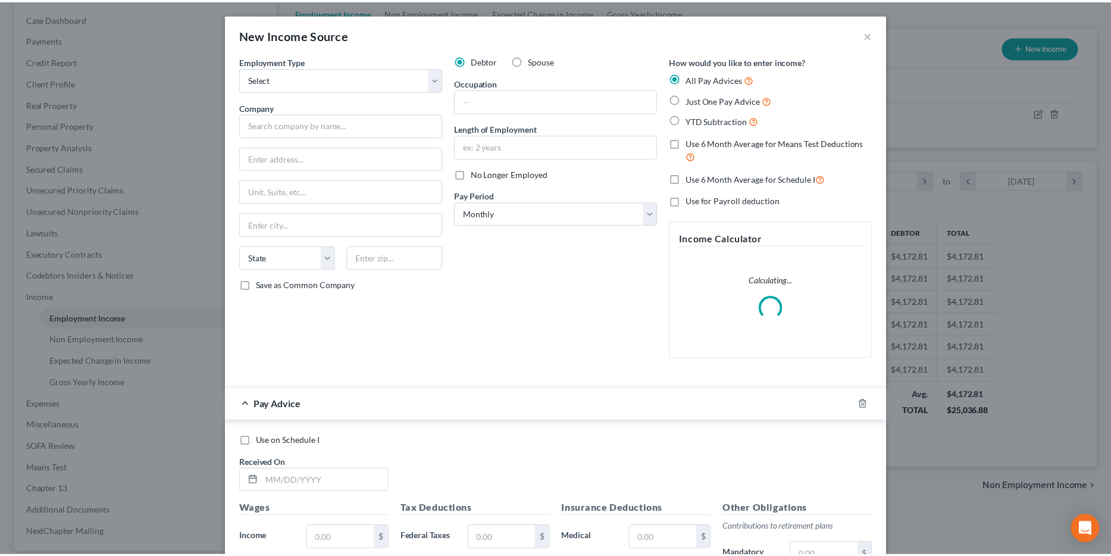
scroll to position [219, 462]
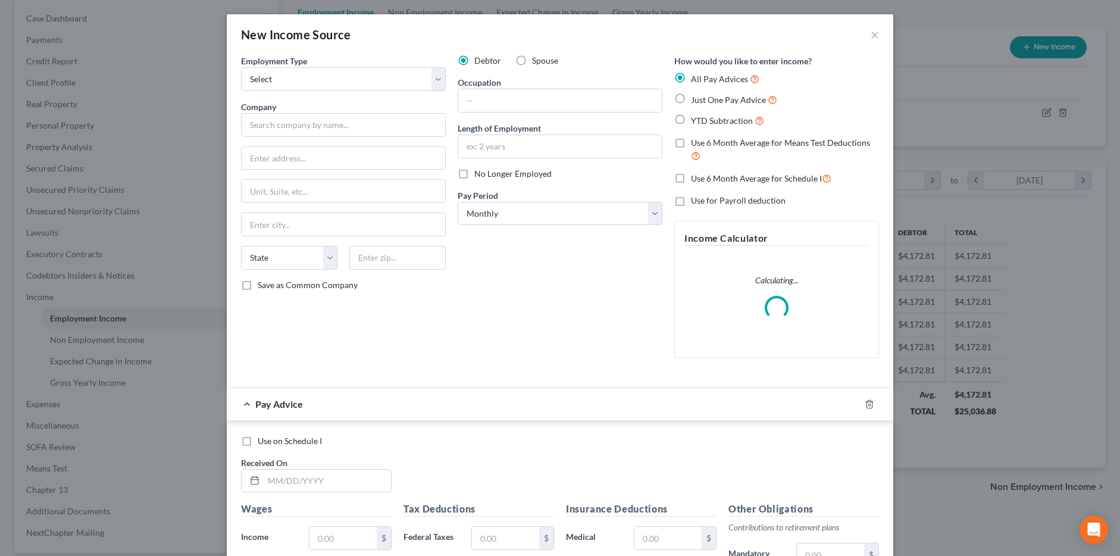
click at [649, 35] on div "New Income Source ×" at bounding box center [560, 34] width 667 height 40
click at [649, 31] on button "×" at bounding box center [875, 34] width 8 height 14
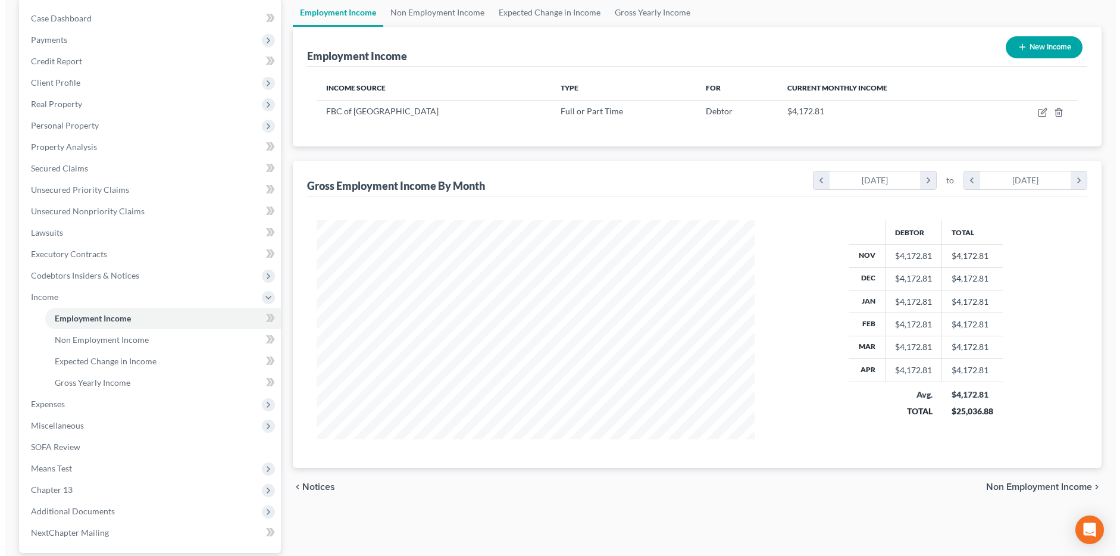
scroll to position [595047, 594806]
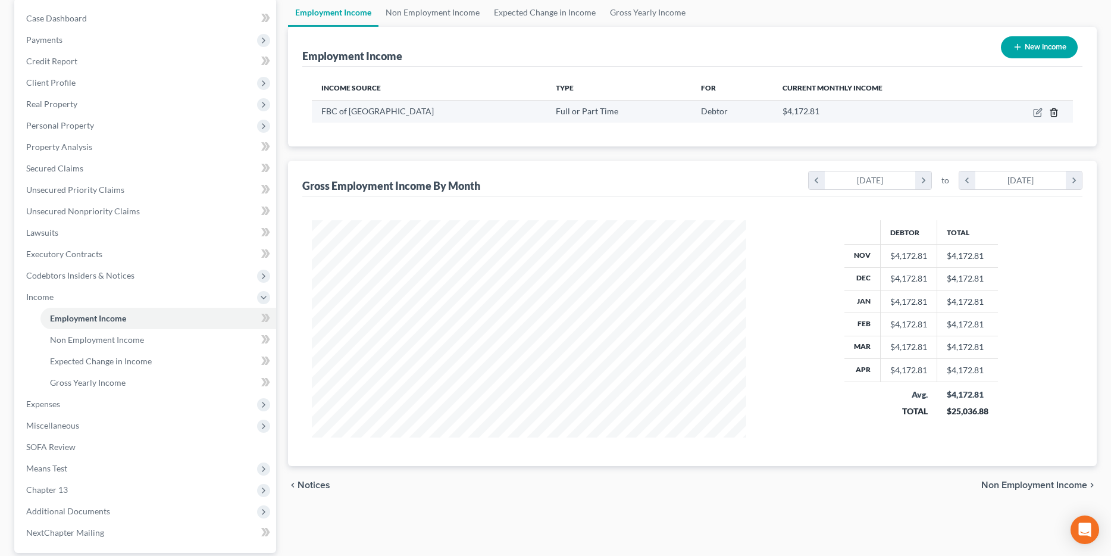
click at [649, 111] on icon "button" at bounding box center [1054, 113] width 10 height 10
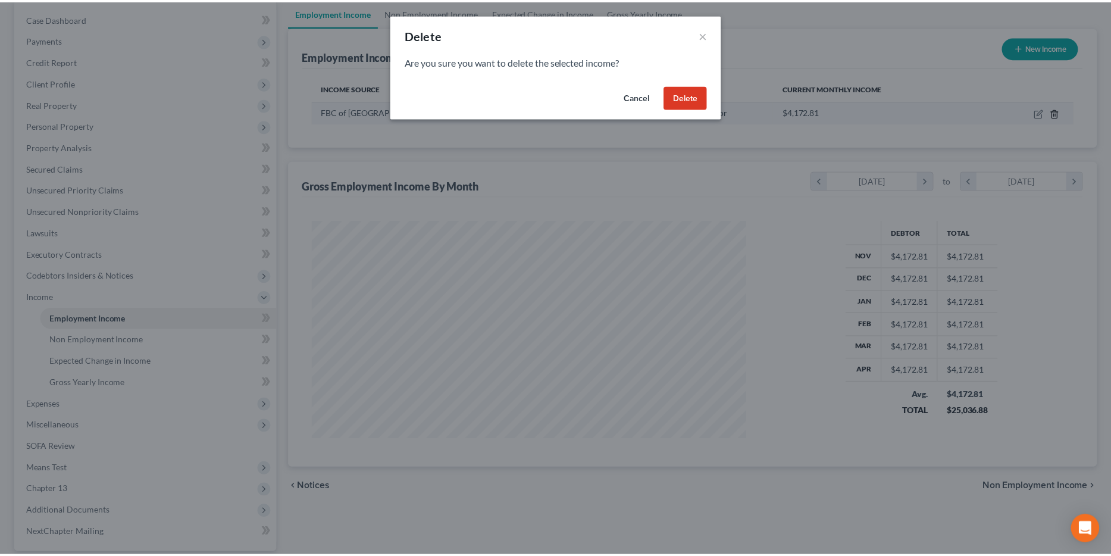
scroll to position [219, 462]
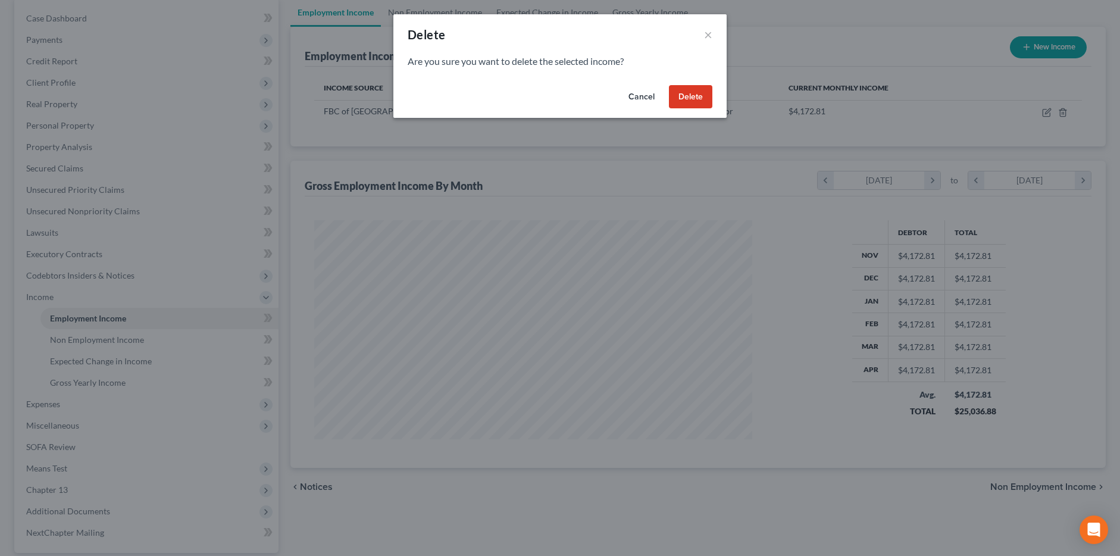
click at [649, 90] on button "Delete" at bounding box center [690, 97] width 43 height 24
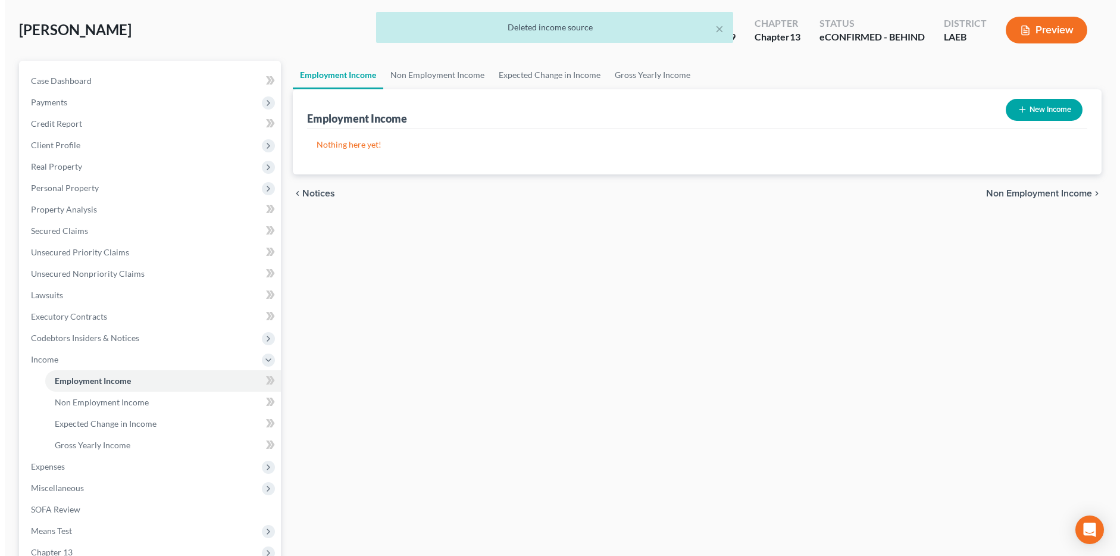
scroll to position [0, 0]
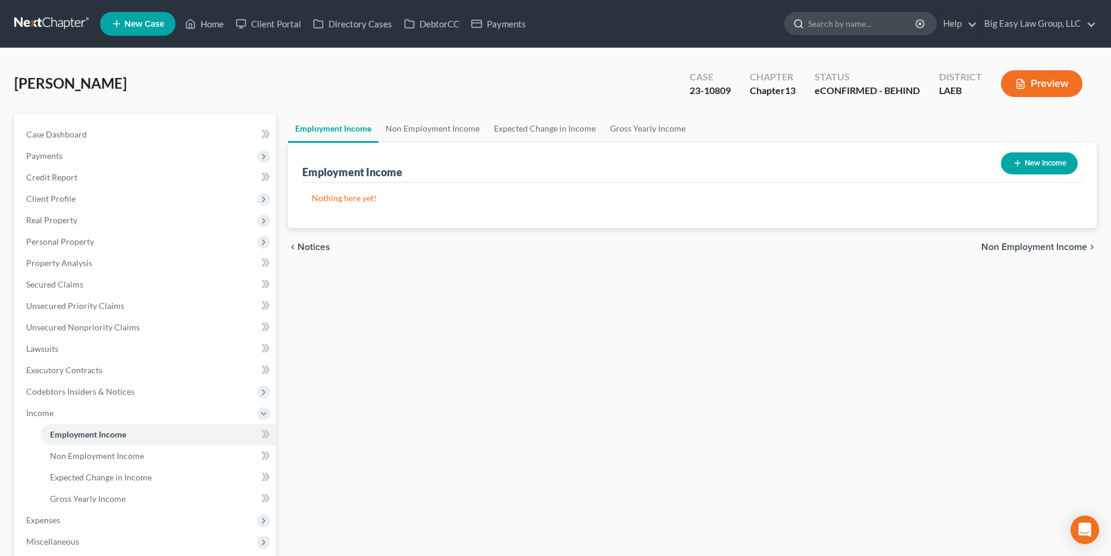
click at [649, 23] on input "search" at bounding box center [862, 24] width 109 height 22
type input "connell"
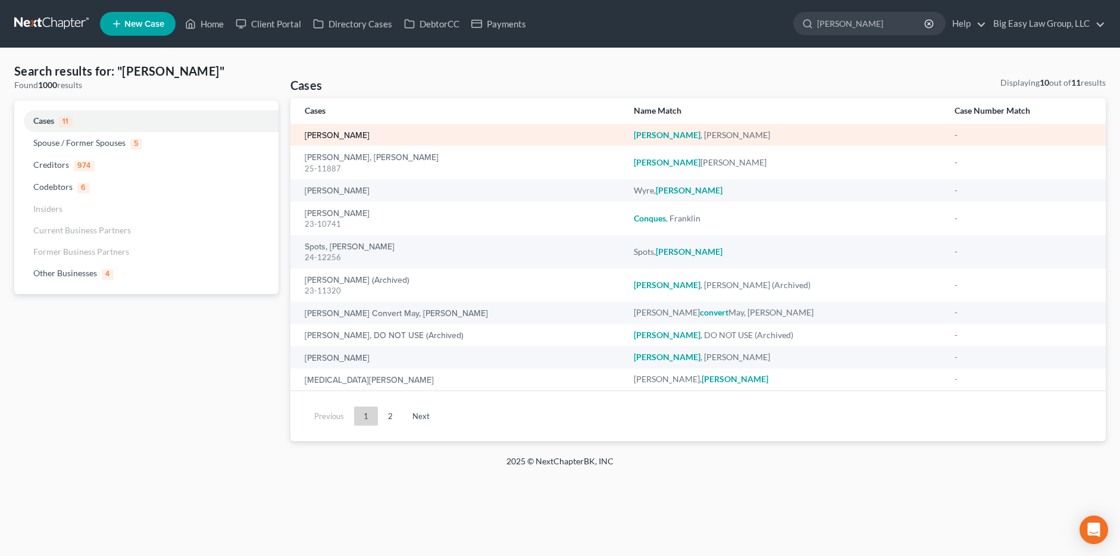
click at [357, 132] on link "Connell, Kenneth" at bounding box center [337, 136] width 65 height 8
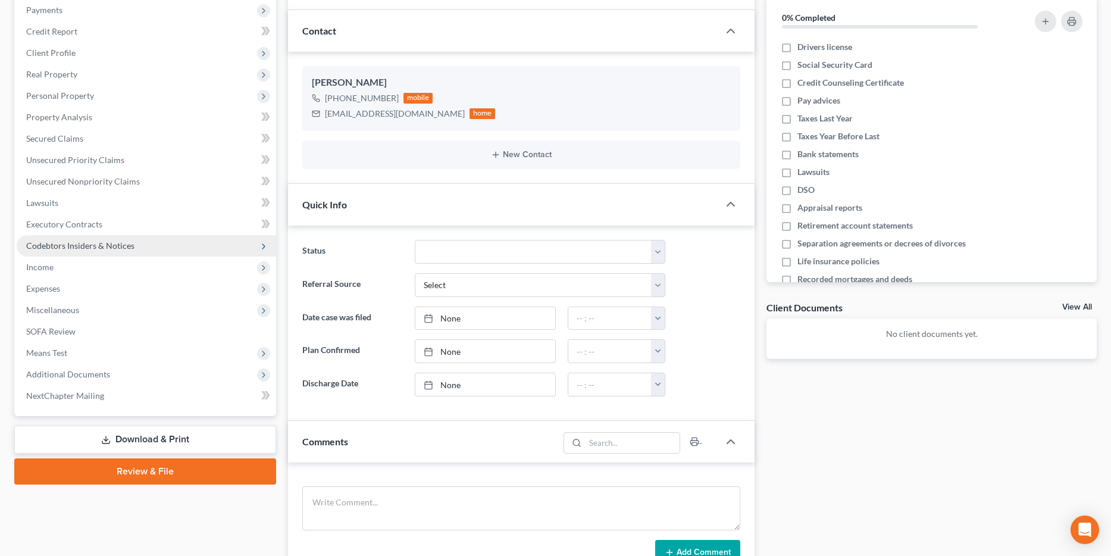
scroll to position [236, 0]
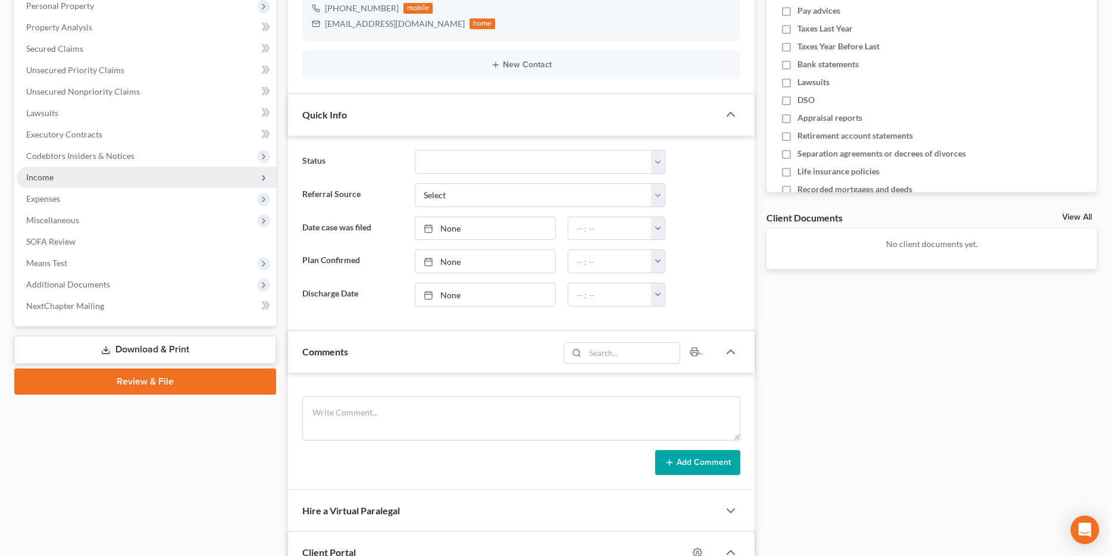
click at [104, 172] on span "Income" at bounding box center [147, 177] width 260 height 21
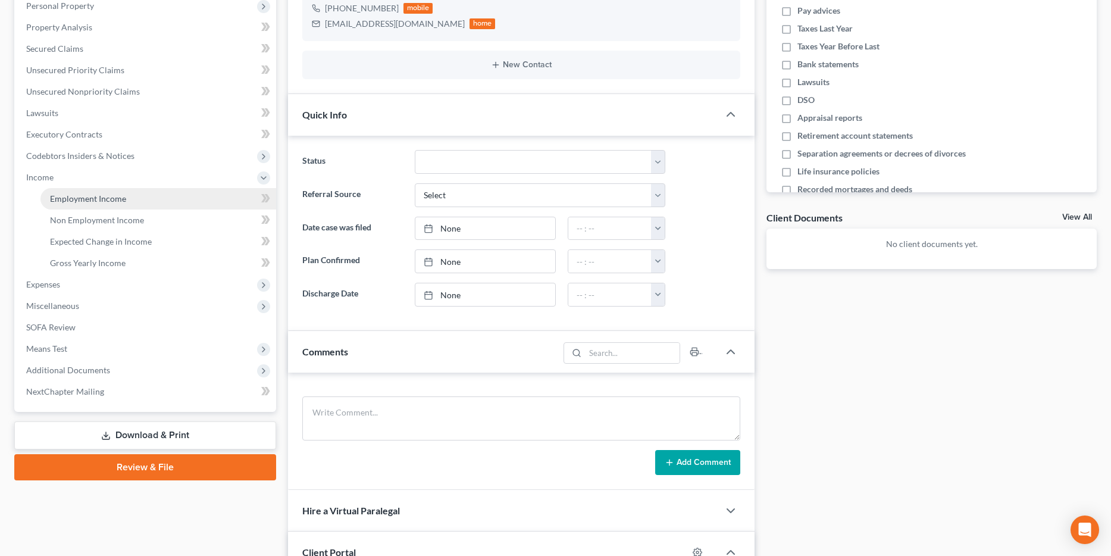
click at [135, 189] on link "Employment Income" at bounding box center [158, 198] width 236 height 21
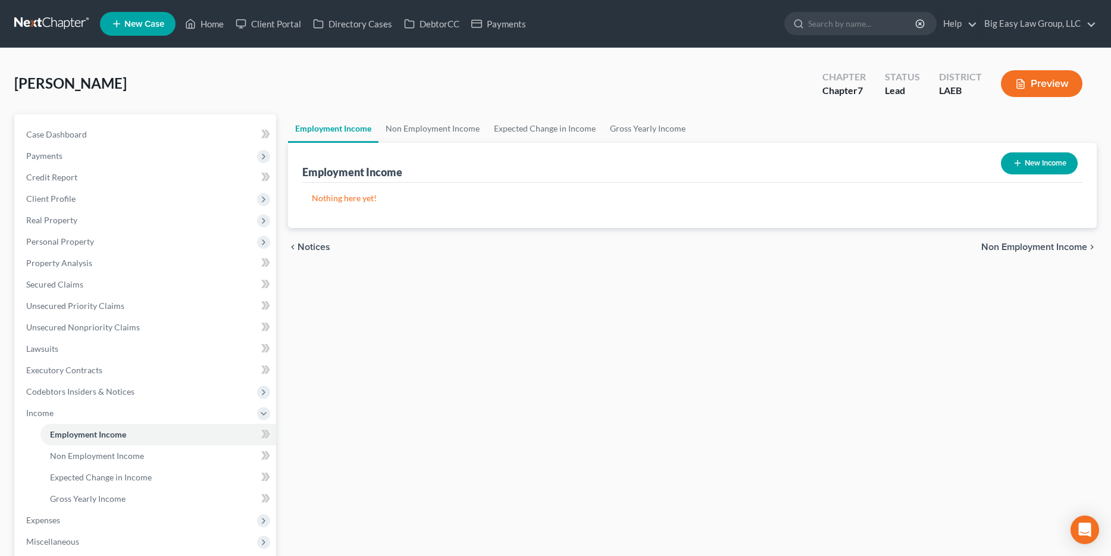
click at [649, 167] on button "New Income" at bounding box center [1039, 163] width 77 height 22
select select "0"
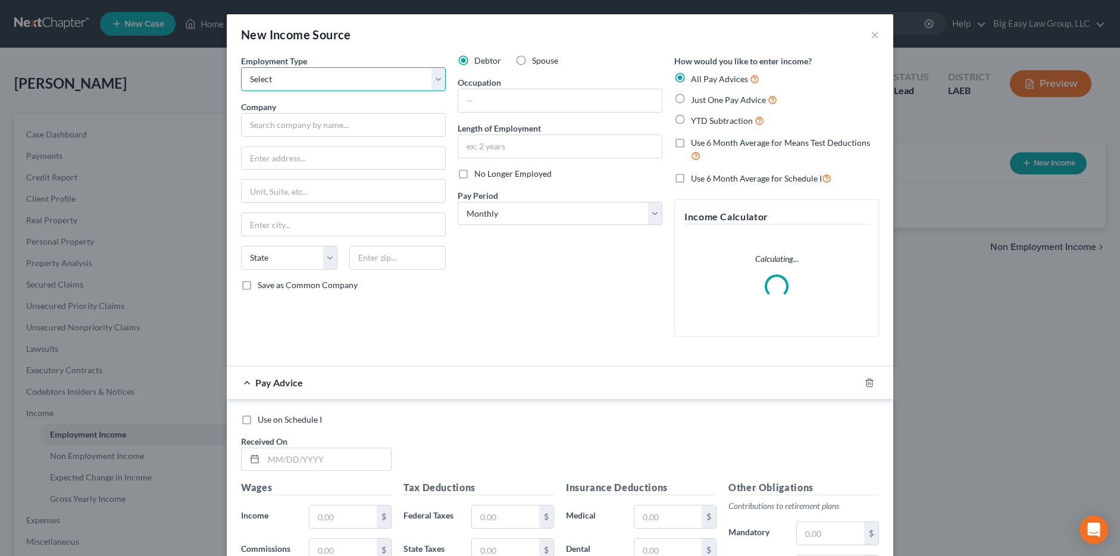
click at [331, 78] on select "Select Full or Part Time Employment Self Employment" at bounding box center [343, 79] width 205 height 24
select select "0"
click at [241, 67] on select "Select Full or Part Time Employment Self Employment" at bounding box center [343, 79] width 205 height 24
click at [316, 115] on div "Company *" at bounding box center [343, 119] width 205 height 36
click at [315, 117] on input "text" at bounding box center [343, 125] width 205 height 24
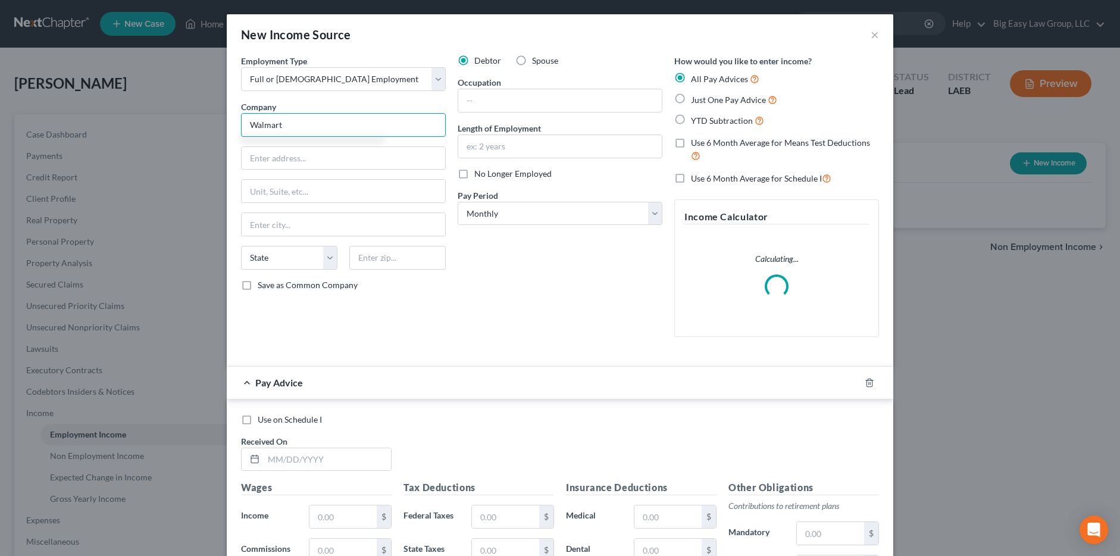
type input "Walmart"
type input "8912 Veterans Memorial Blvd"
type input "M"
type input "Metairie"
select select "19"
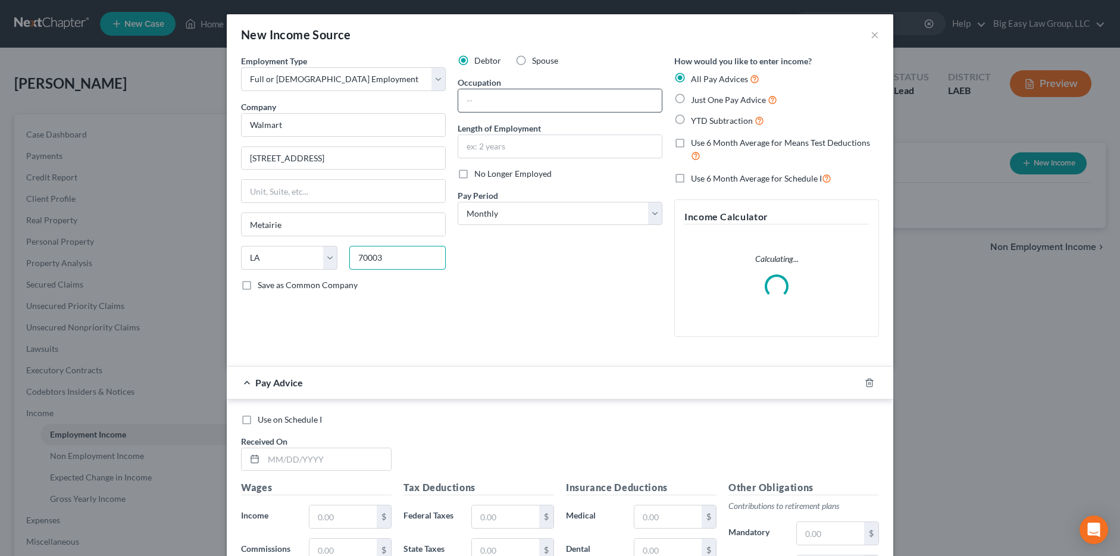
type input "70003"
click at [533, 105] on input "text" at bounding box center [560, 100] width 204 height 23
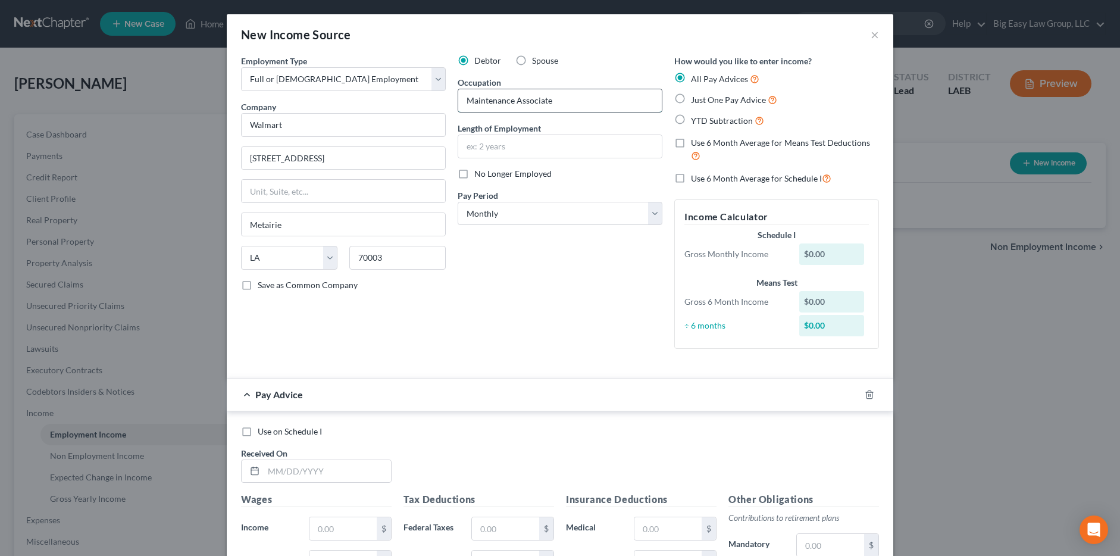
type input "Maintenance Associate"
click at [481, 148] on input "text" at bounding box center [560, 146] width 204 height 23
type input "15"
click at [636, 274] on div "Debtor Spouse Occupation Maintenance Associate Length of Employment 15 No Longe…" at bounding box center [560, 207] width 217 height 304
click at [649, 395] on line "button" at bounding box center [870, 395] width 0 height 2
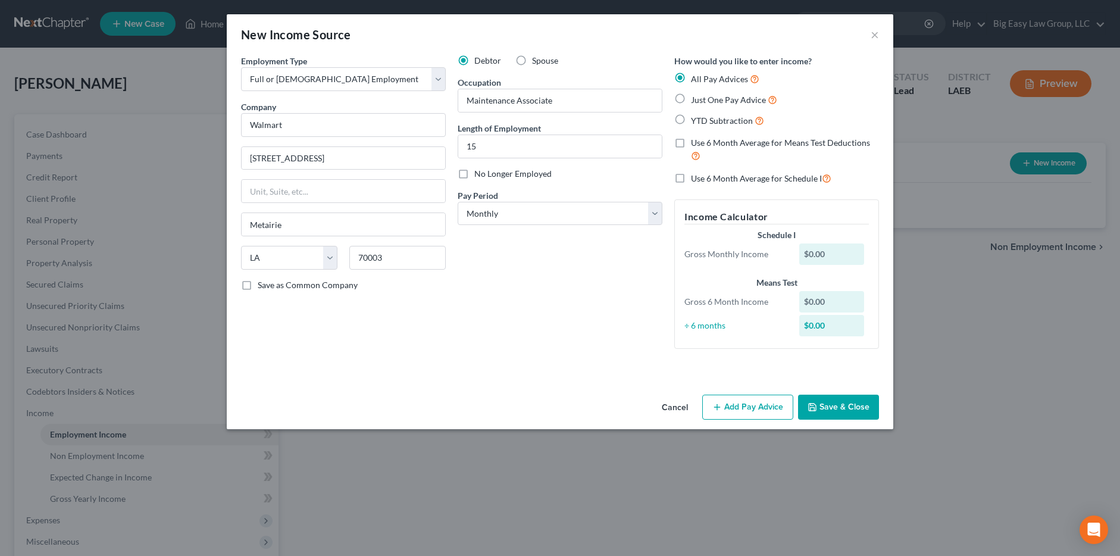
click at [649, 408] on button "Save & Close" at bounding box center [838, 407] width 81 height 25
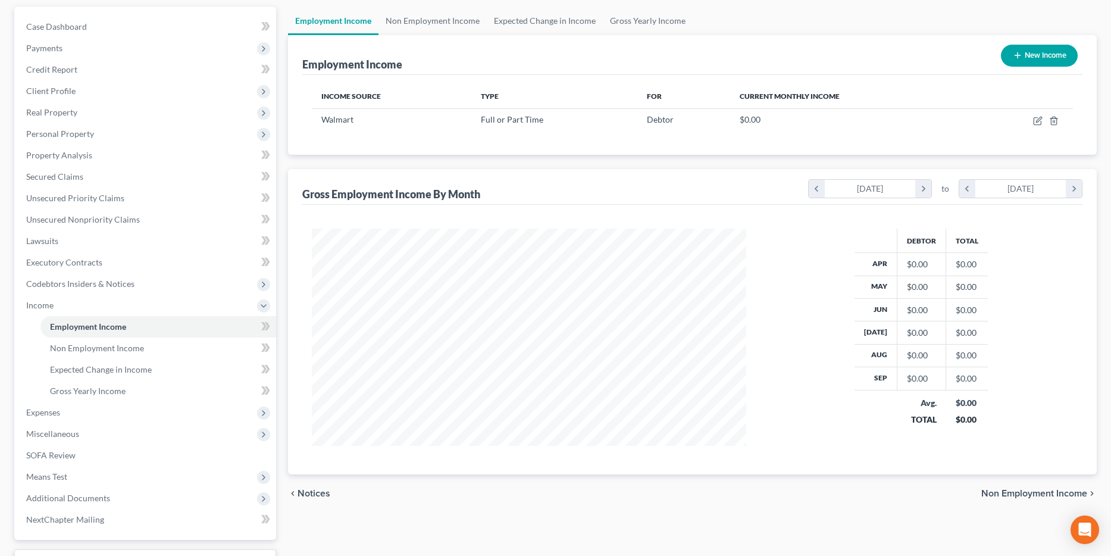
scroll to position [205, 0]
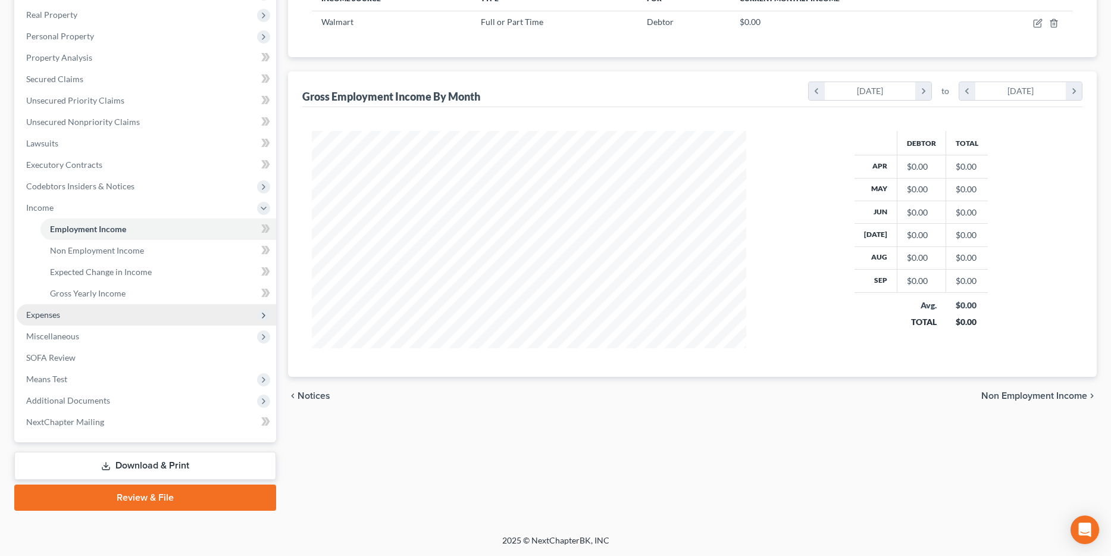
click at [133, 316] on span "Expenses" at bounding box center [147, 314] width 260 height 21
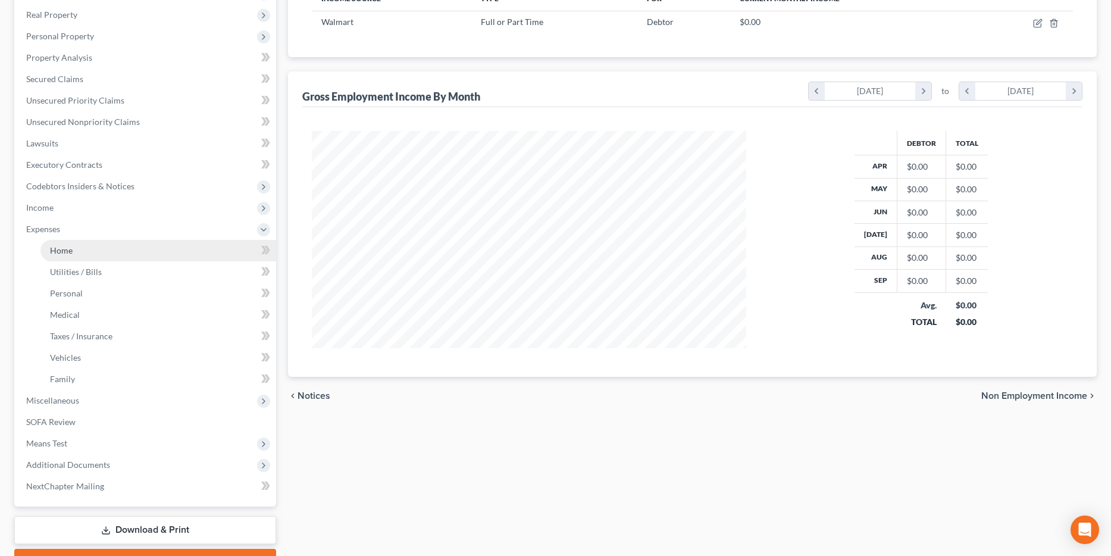
click at [143, 249] on link "Home" at bounding box center [158, 250] width 236 height 21
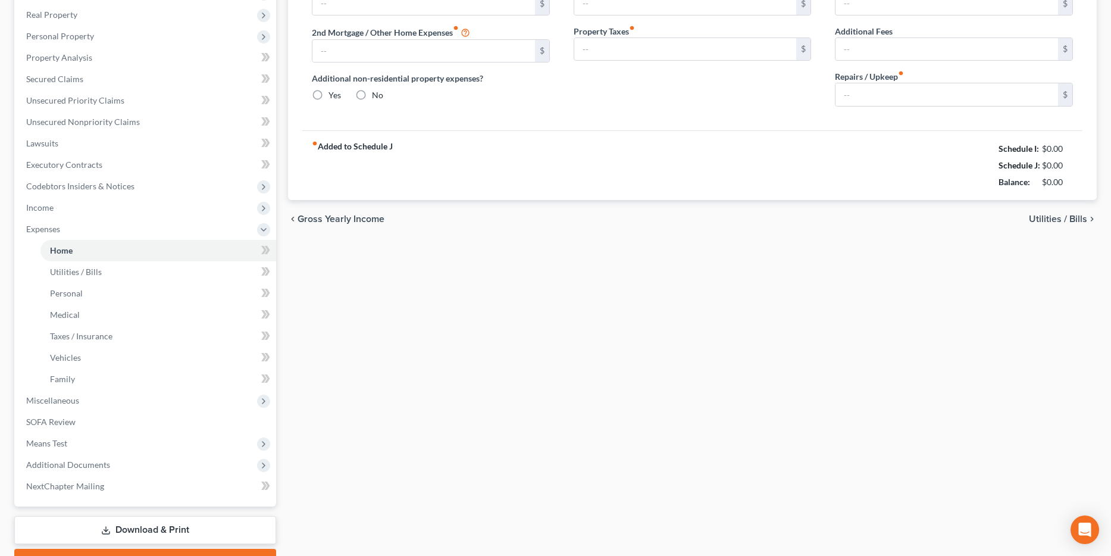
type input "0.00"
radio input "true"
type input "0.00"
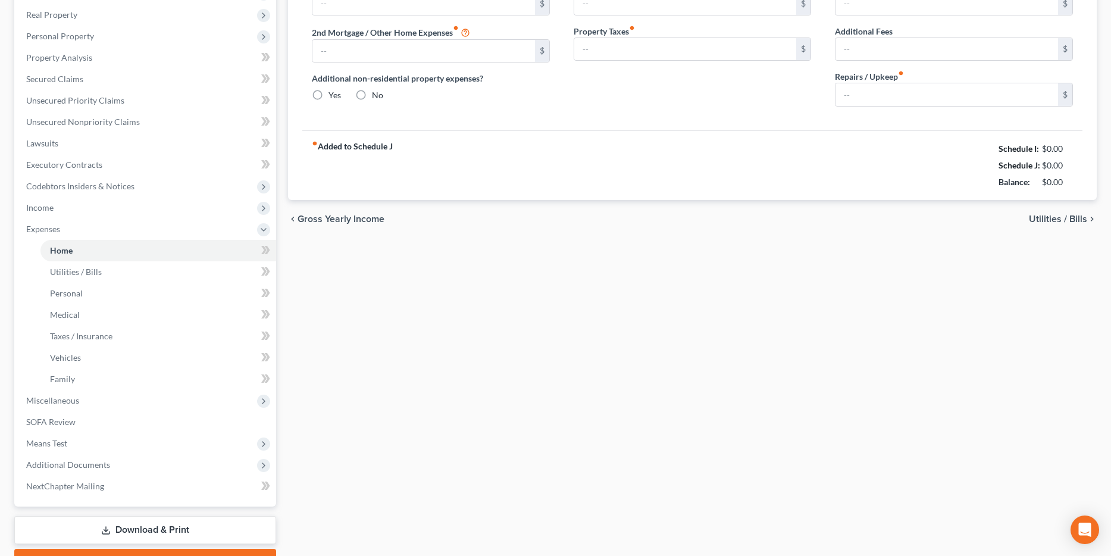
type input "0.00"
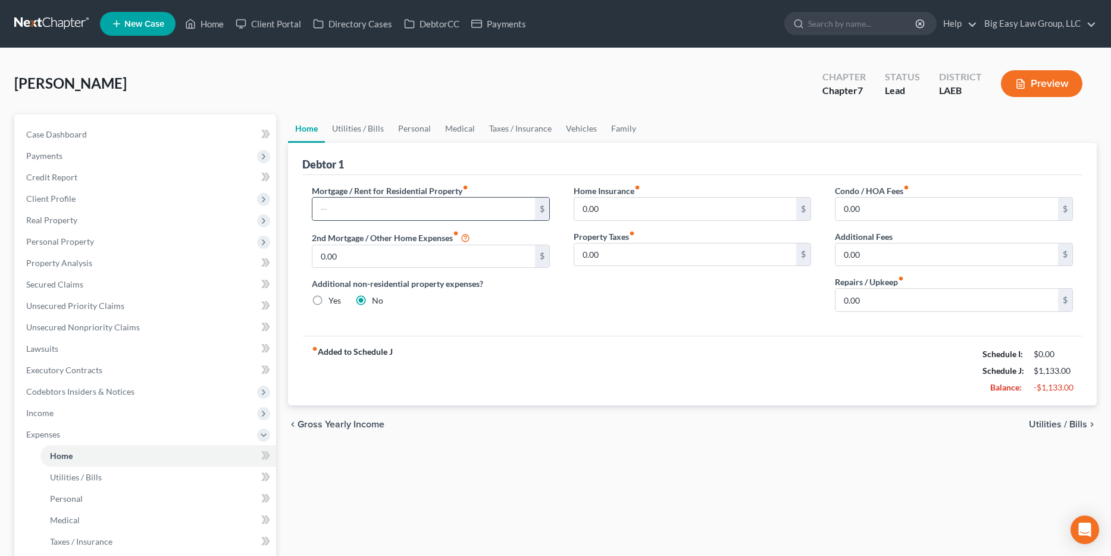
click at [358, 206] on input "text" at bounding box center [424, 209] width 223 height 23
type input "350"
click at [649, 208] on input "0.00" at bounding box center [947, 209] width 223 height 23
type input "250"
click at [358, 129] on link "Utilities / Bills" at bounding box center [358, 128] width 66 height 29
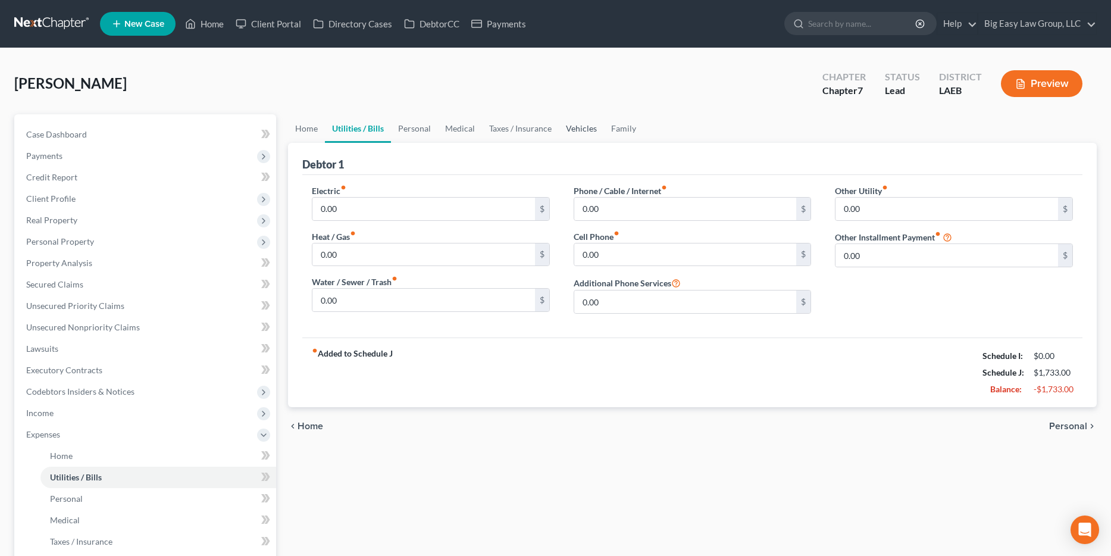
click at [595, 125] on link "Vehicles" at bounding box center [581, 128] width 45 height 29
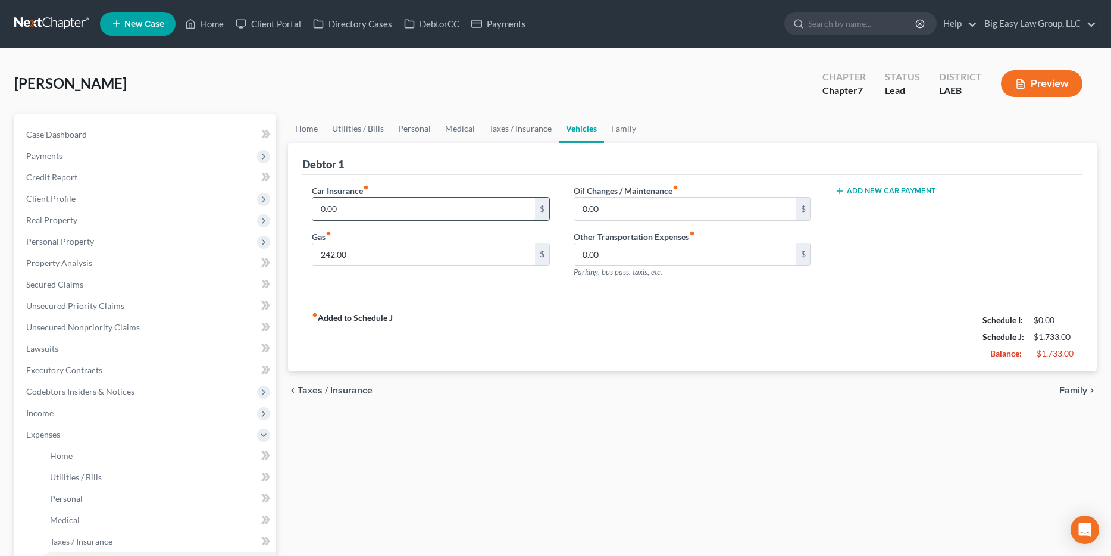
click at [410, 199] on input "0.00" at bounding box center [424, 209] width 223 height 23
type input "132.04"
click at [319, 130] on link "Home" at bounding box center [306, 128] width 37 height 29
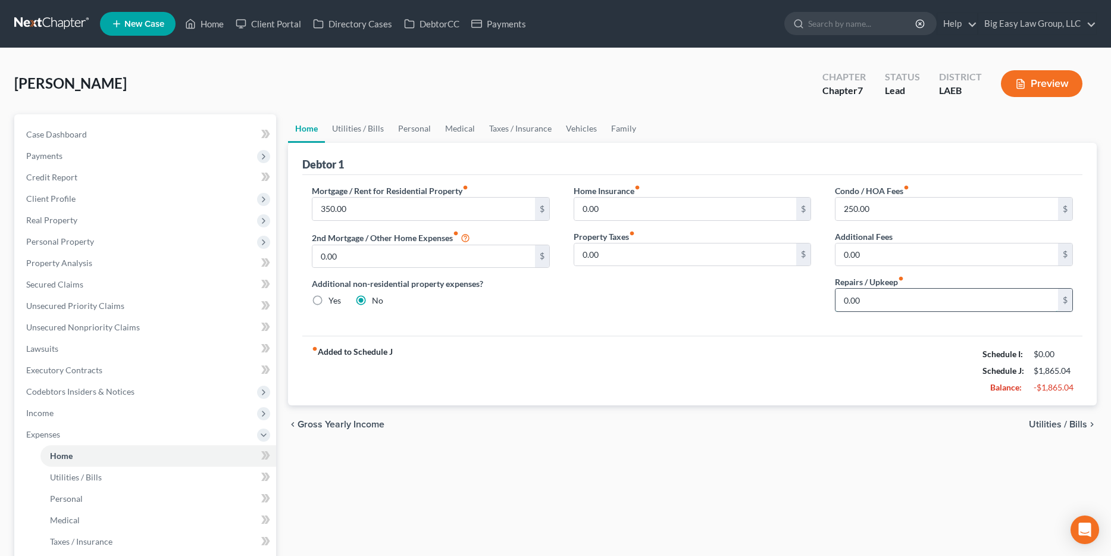
click at [649, 301] on input "0.00" at bounding box center [947, 300] width 223 height 23
type input "100"
click at [343, 131] on link "Utilities / Bills" at bounding box center [358, 128] width 66 height 29
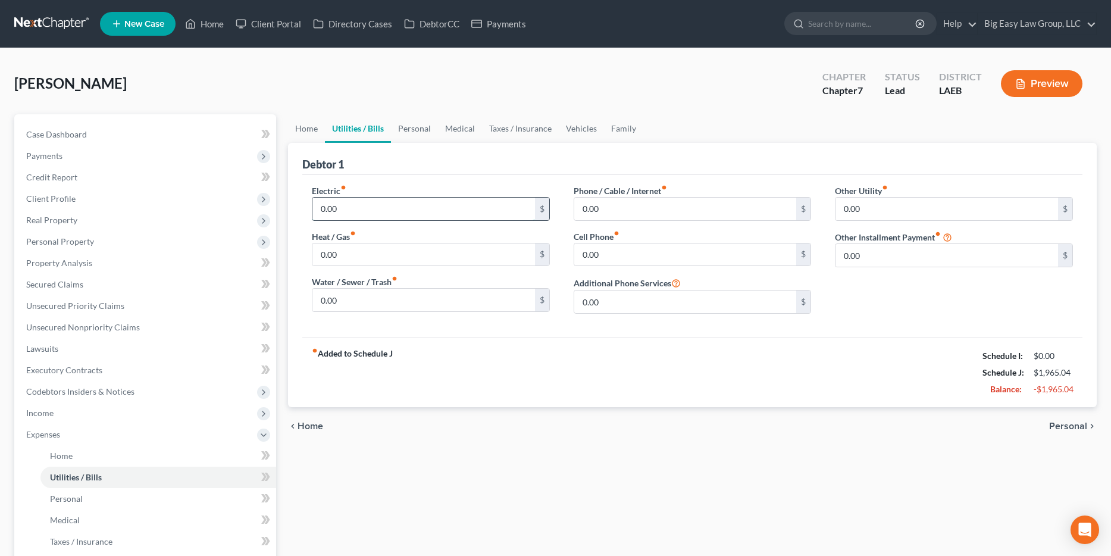
click at [381, 211] on input "0.00" at bounding box center [424, 209] width 223 height 23
type input "80"
click at [574, 130] on link "Vehicles" at bounding box center [581, 128] width 45 height 29
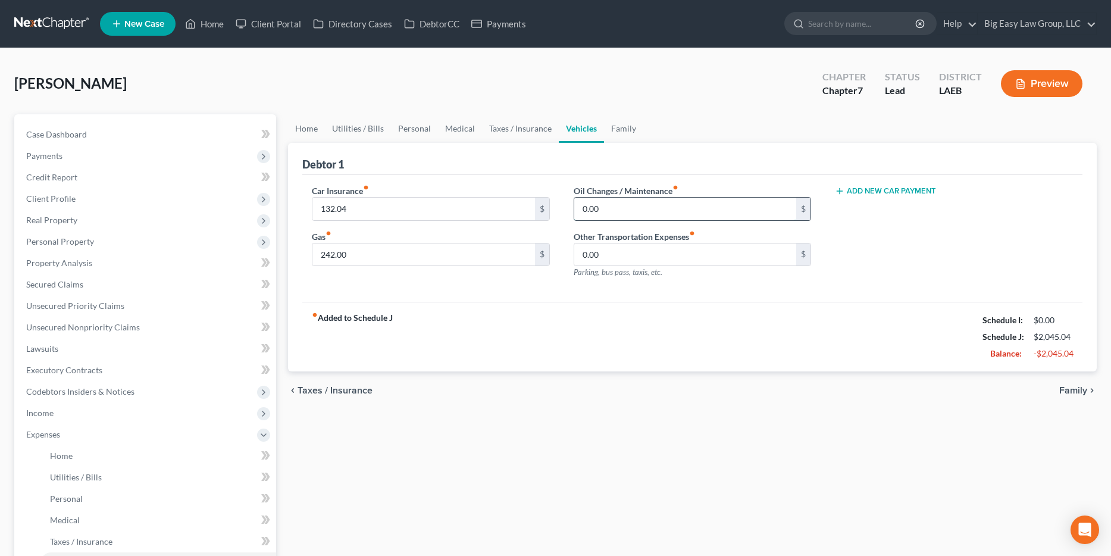
click at [623, 202] on input "0.00" at bounding box center [685, 209] width 223 height 23
type input "80"
click at [376, 127] on link "Utilities / Bills" at bounding box center [358, 128] width 66 height 29
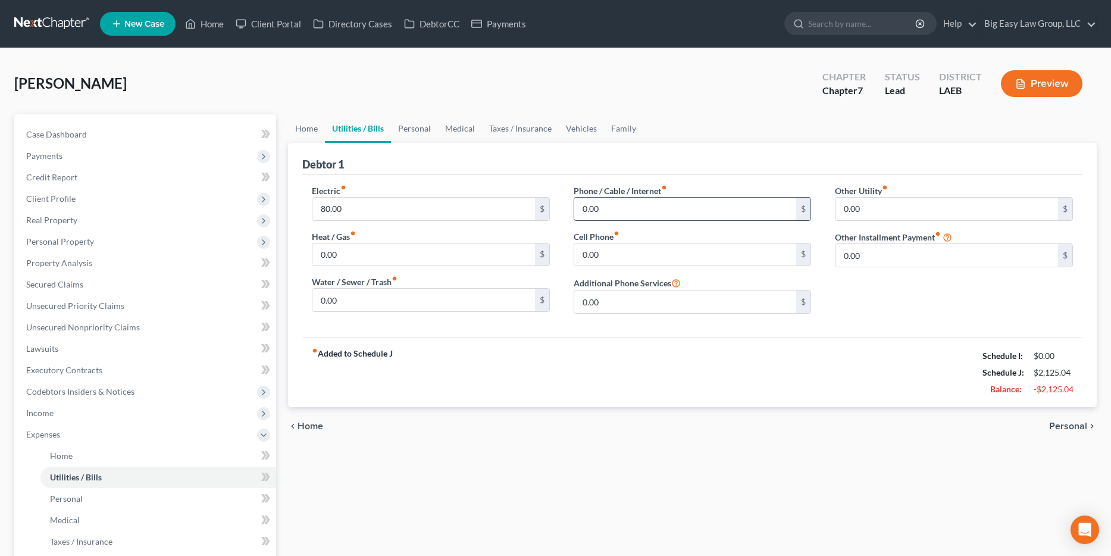
click at [649, 201] on input "0.00" at bounding box center [685, 209] width 223 height 23
type input "103"
click at [649, 258] on input "0.00" at bounding box center [685, 254] width 223 height 23
type input "78"
click at [414, 132] on link "Personal" at bounding box center [414, 128] width 47 height 29
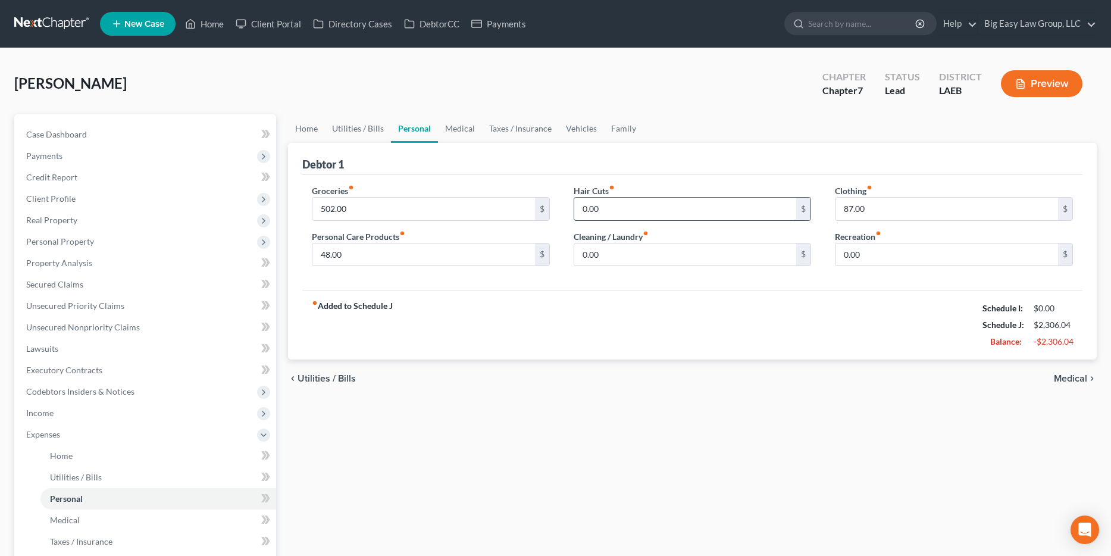
click at [649, 207] on input "0.00" at bounding box center [685, 209] width 223 height 23
type input "20"
click at [366, 211] on input "502.00" at bounding box center [424, 209] width 223 height 23
click at [649, 215] on input "87.00" at bounding box center [947, 209] width 223 height 23
type input "50"
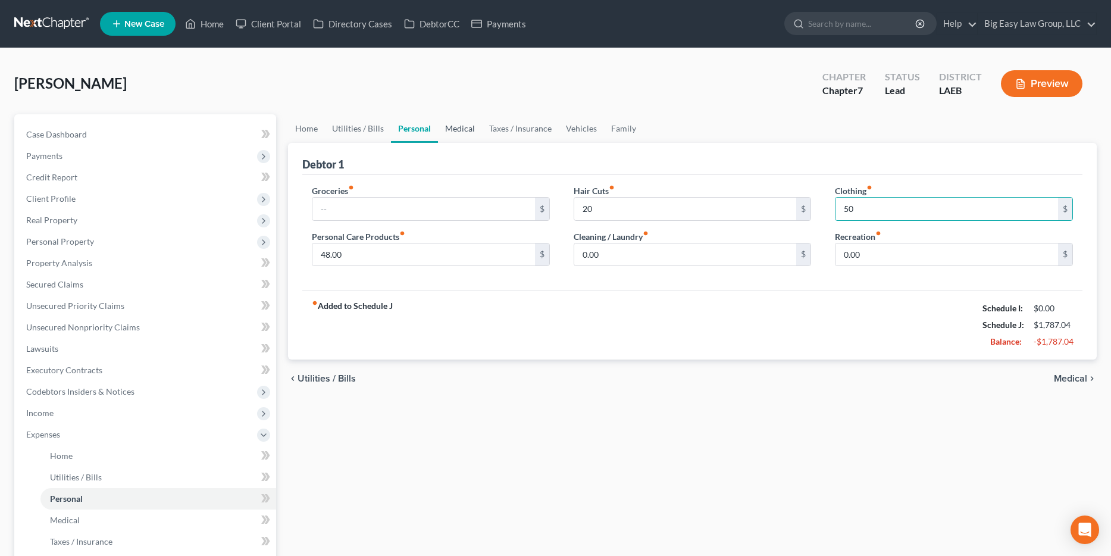
click at [459, 132] on link "Medical" at bounding box center [460, 128] width 44 height 29
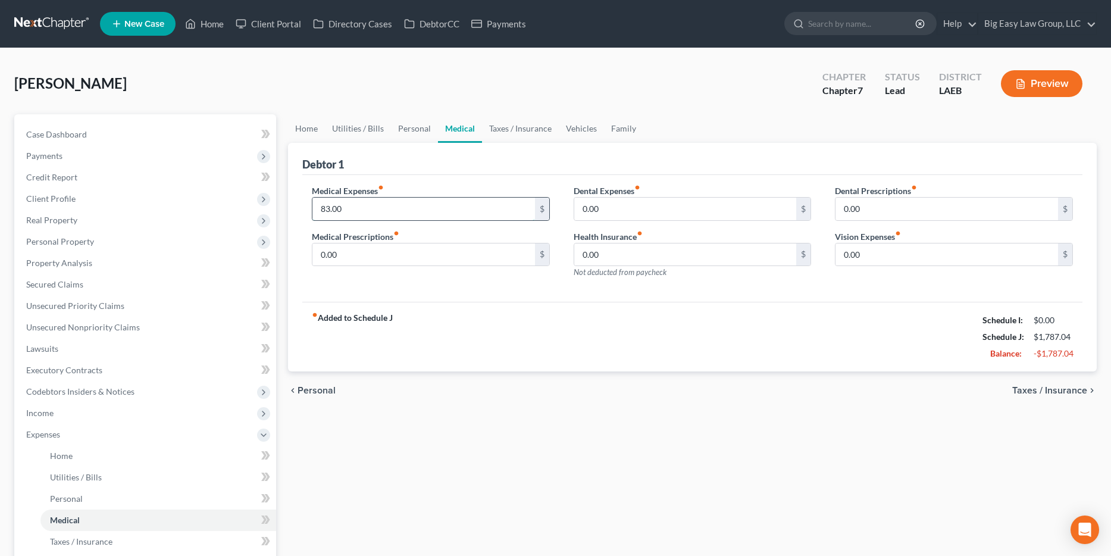
click at [471, 202] on input "83.00" at bounding box center [424, 209] width 223 height 23
type input "300"
click at [649, 211] on input "0.00" at bounding box center [947, 209] width 223 height 23
click at [386, 249] on input "0.00" at bounding box center [424, 254] width 223 height 23
type input "31"
